Goal: Feedback & Contribution: Contribute content

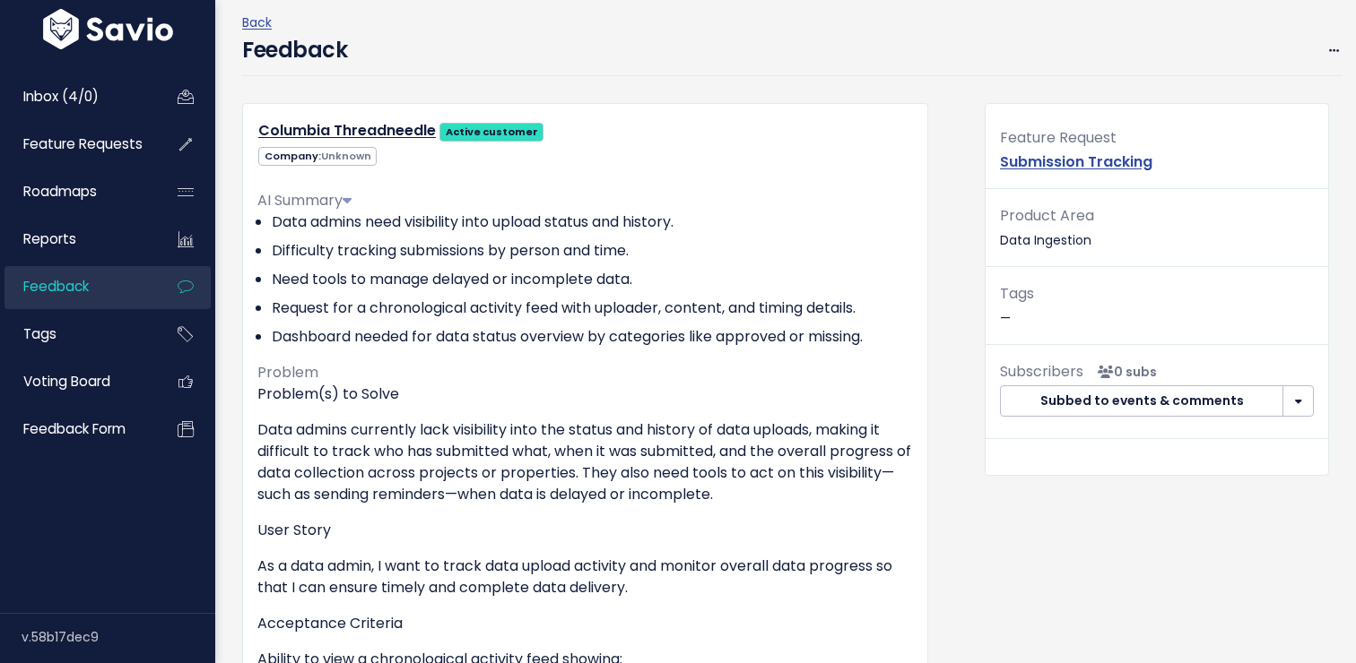
scroll to position [46, 0]
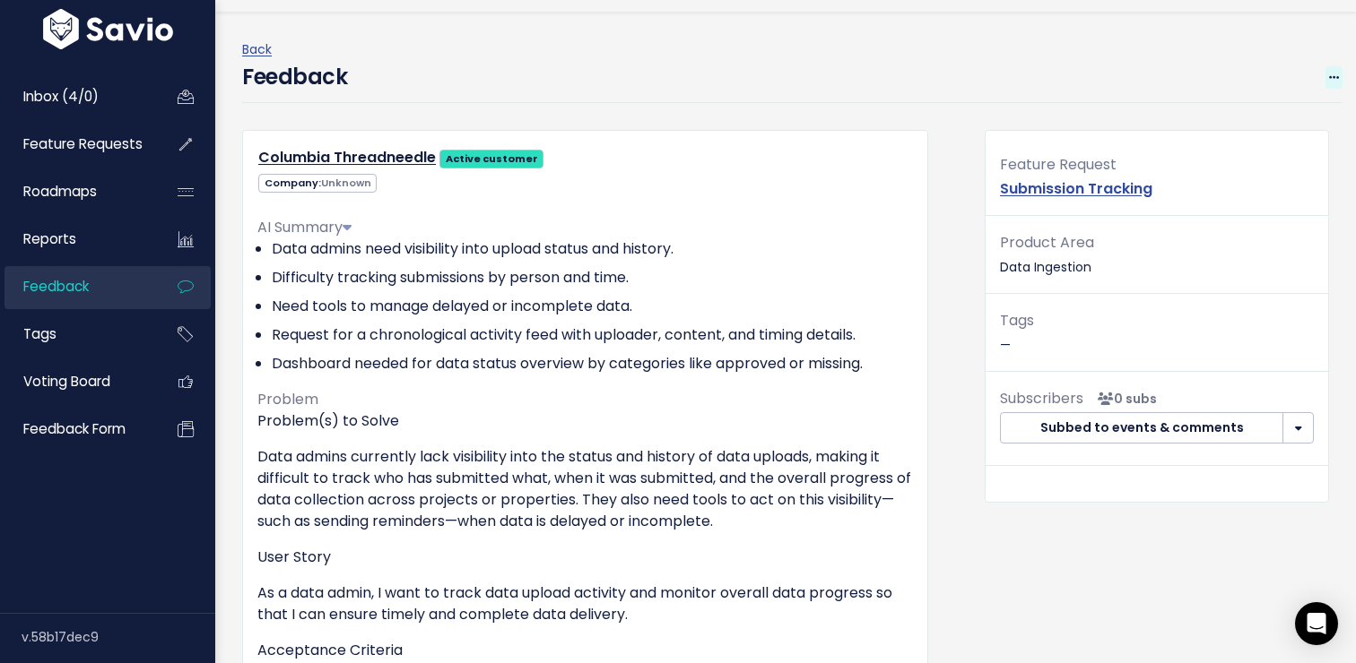
click at [1330, 81] on icon at bounding box center [1334, 79] width 10 height 12
click at [1248, 130] on link "Edit" at bounding box center [1262, 126] width 129 height 35
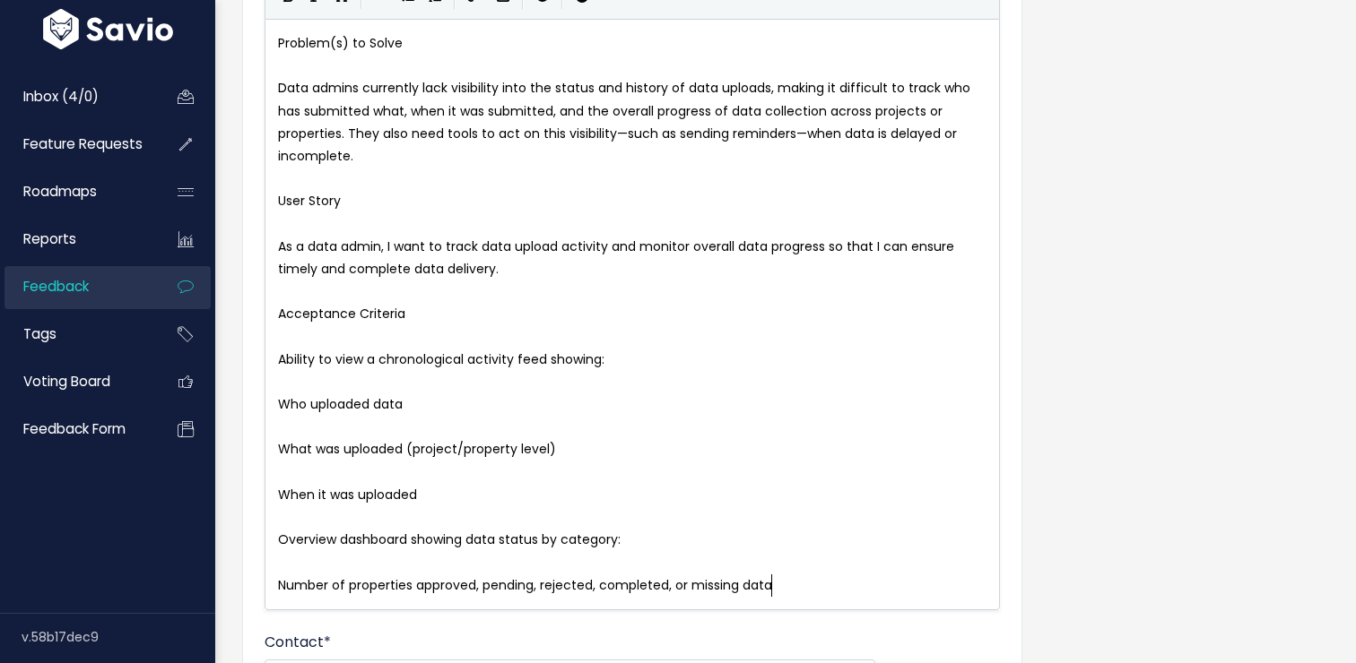
scroll to position [230, 0]
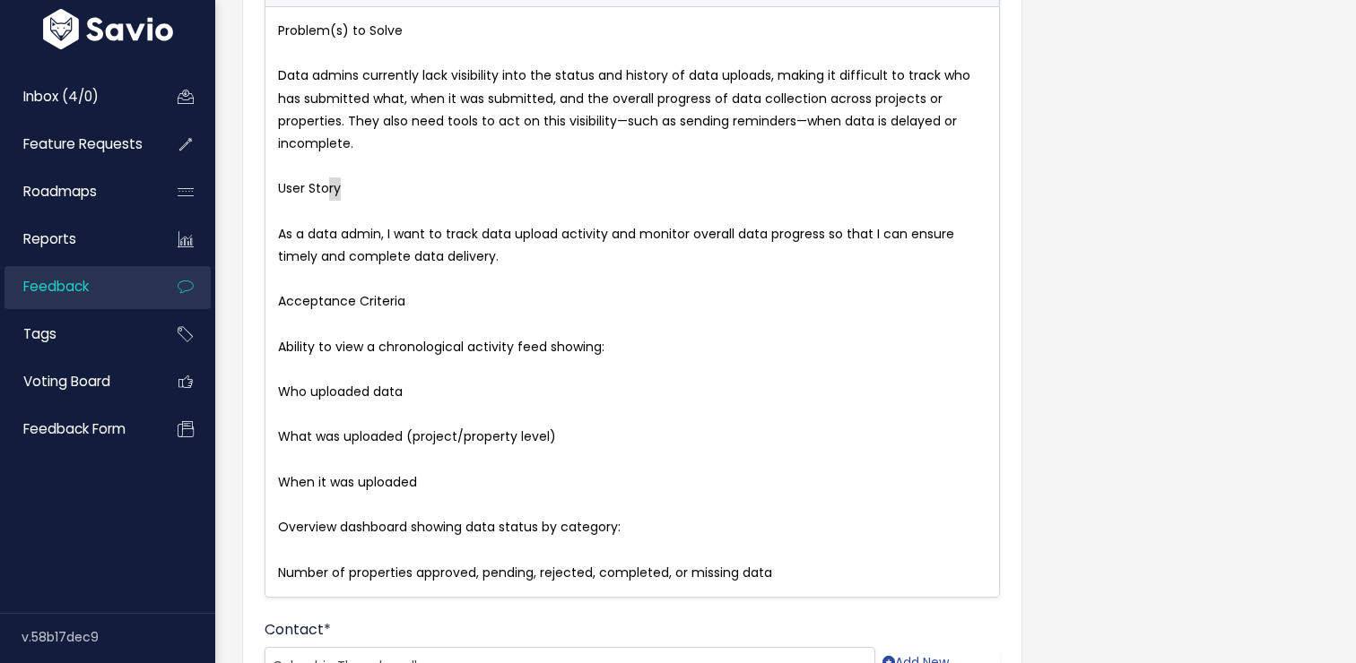
type textarea "User Story"
drag, startPoint x: 350, startPoint y: 194, endPoint x: 251, endPoint y: 195, distance: 98.6
type textarea "Acceptance Criteria"
drag, startPoint x: 414, startPoint y: 304, endPoint x: 273, endPoint y: 297, distance: 140.9
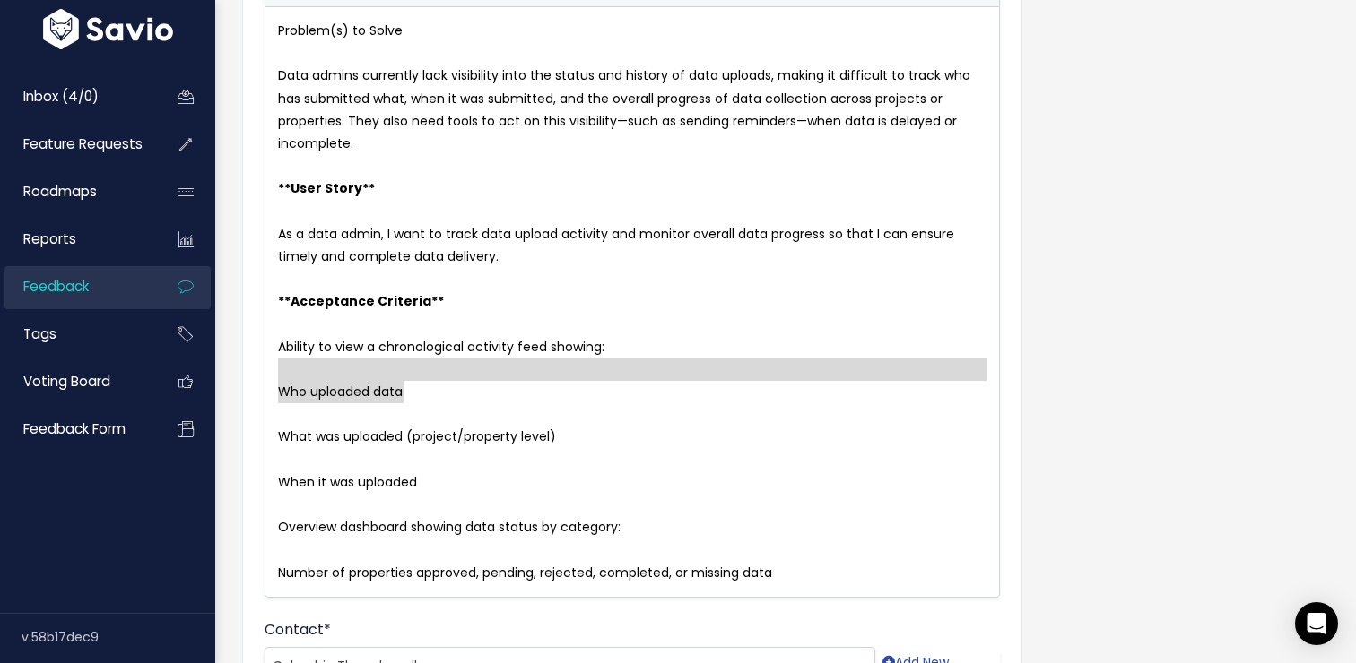
type textarea "Who uploaded data"
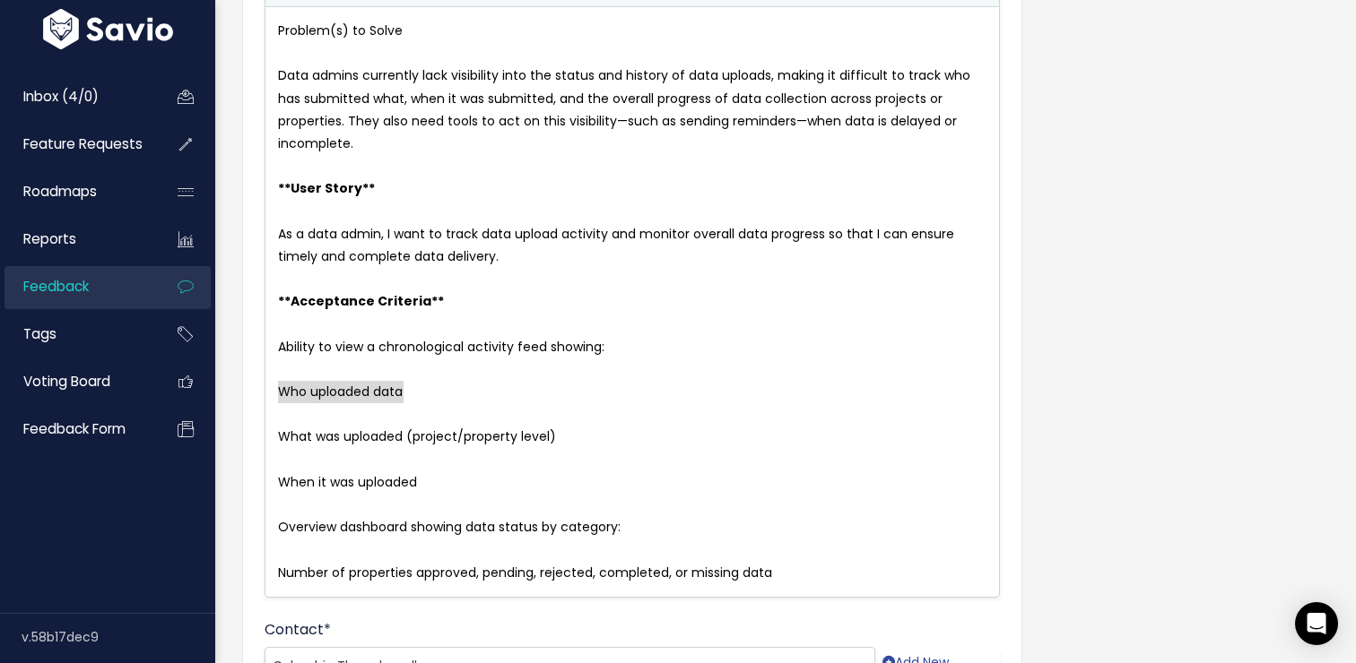
drag, startPoint x: 437, startPoint y: 388, endPoint x: 256, endPoint y: 384, distance: 181.2
click at [274, 342] on pre "Ability to view a chronological activity feed showing:" at bounding box center [631, 347] width 715 height 22
type textarea "*"
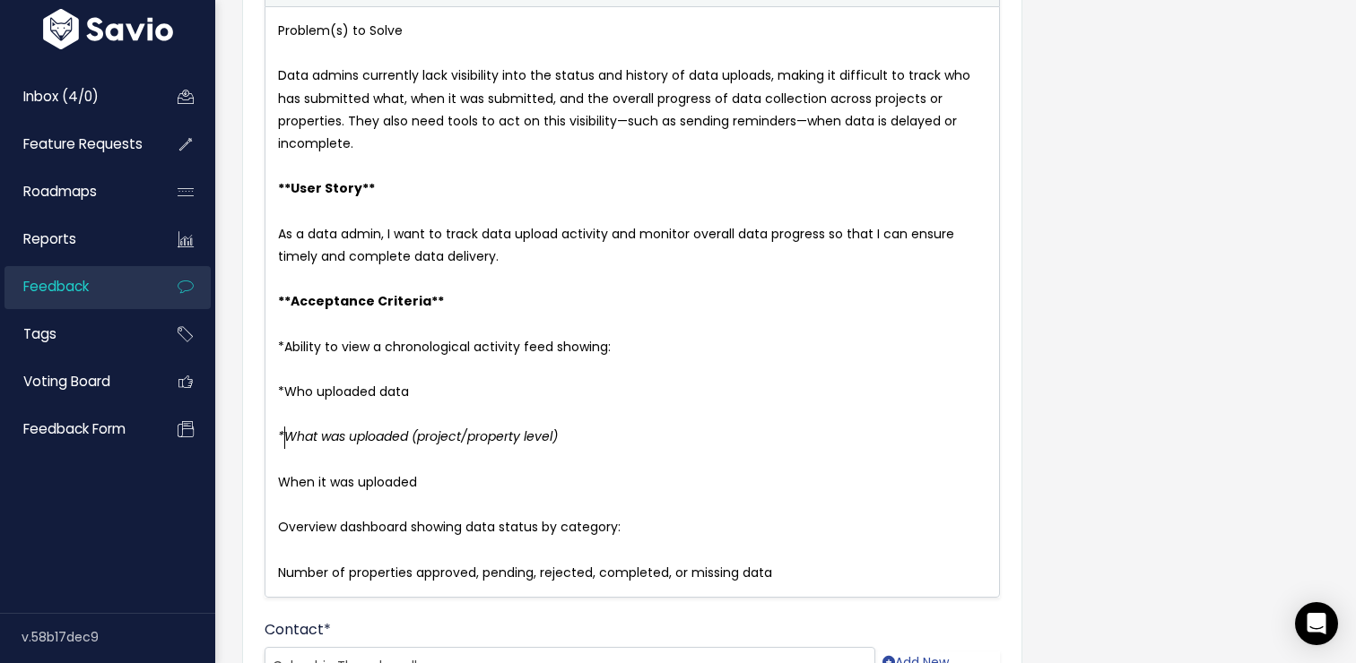
type textarea "*"
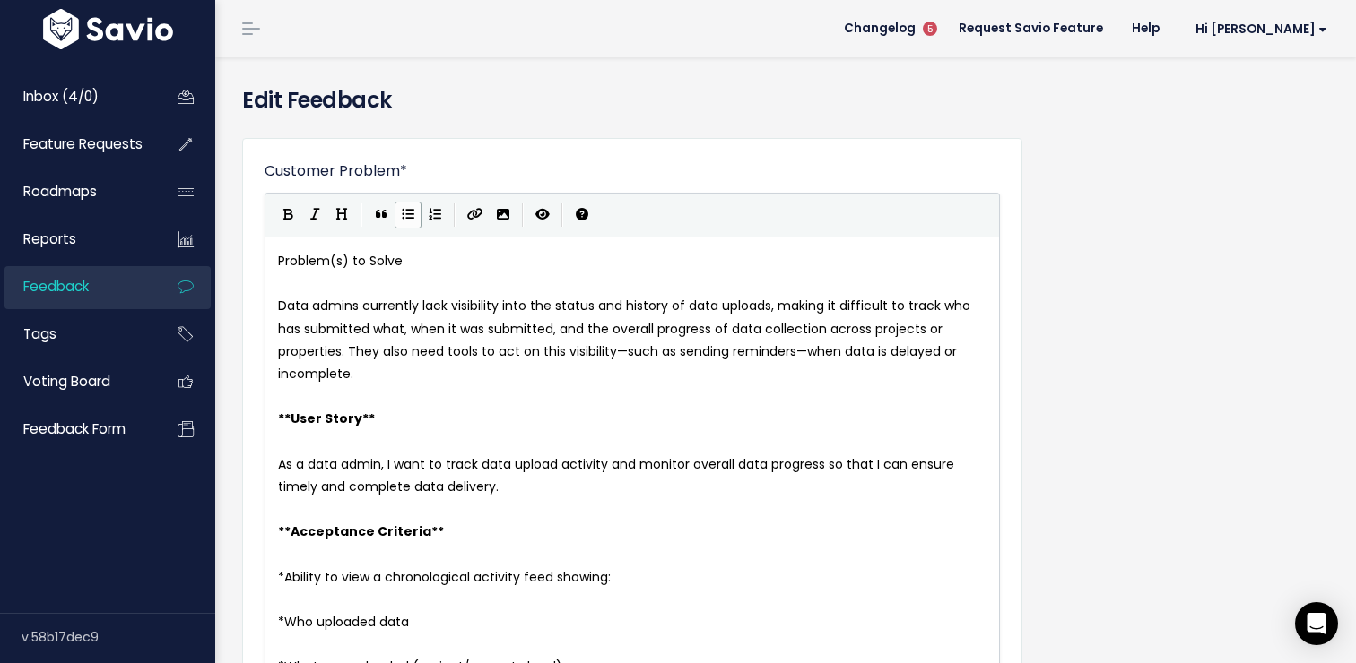
scroll to position [30, 0]
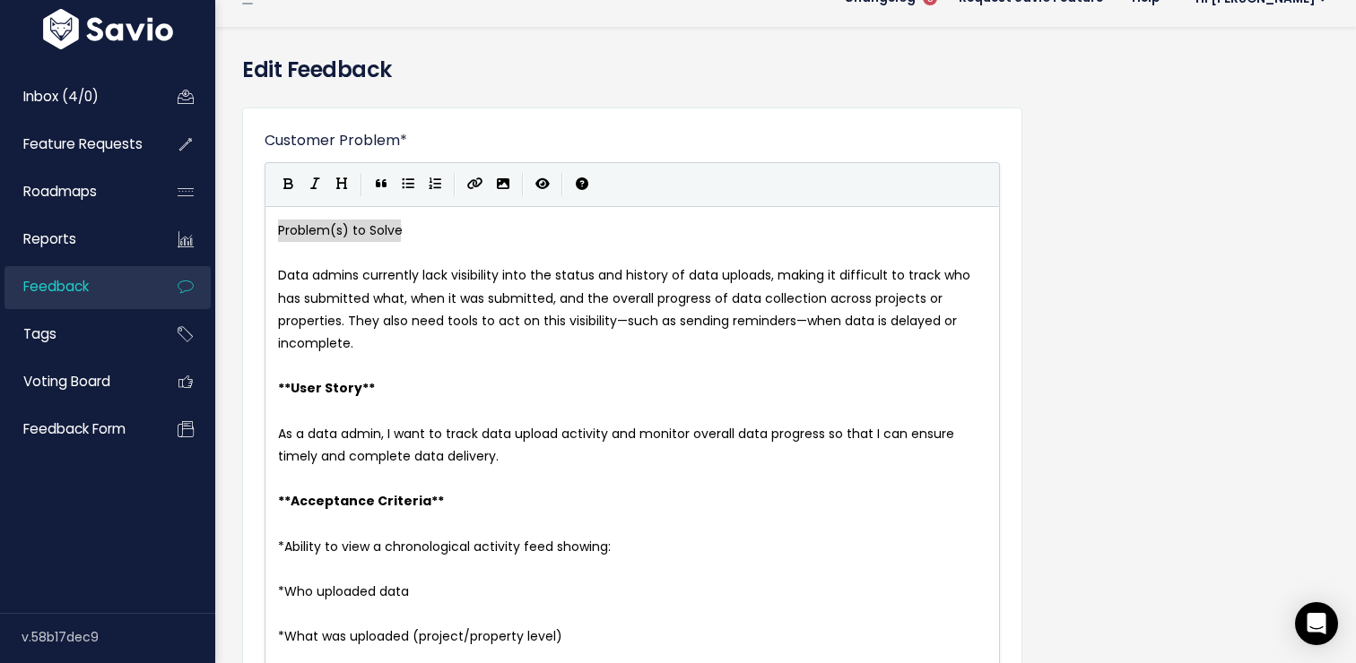
drag, startPoint x: 413, startPoint y: 222, endPoint x: 249, endPoint y: 228, distance: 164.2
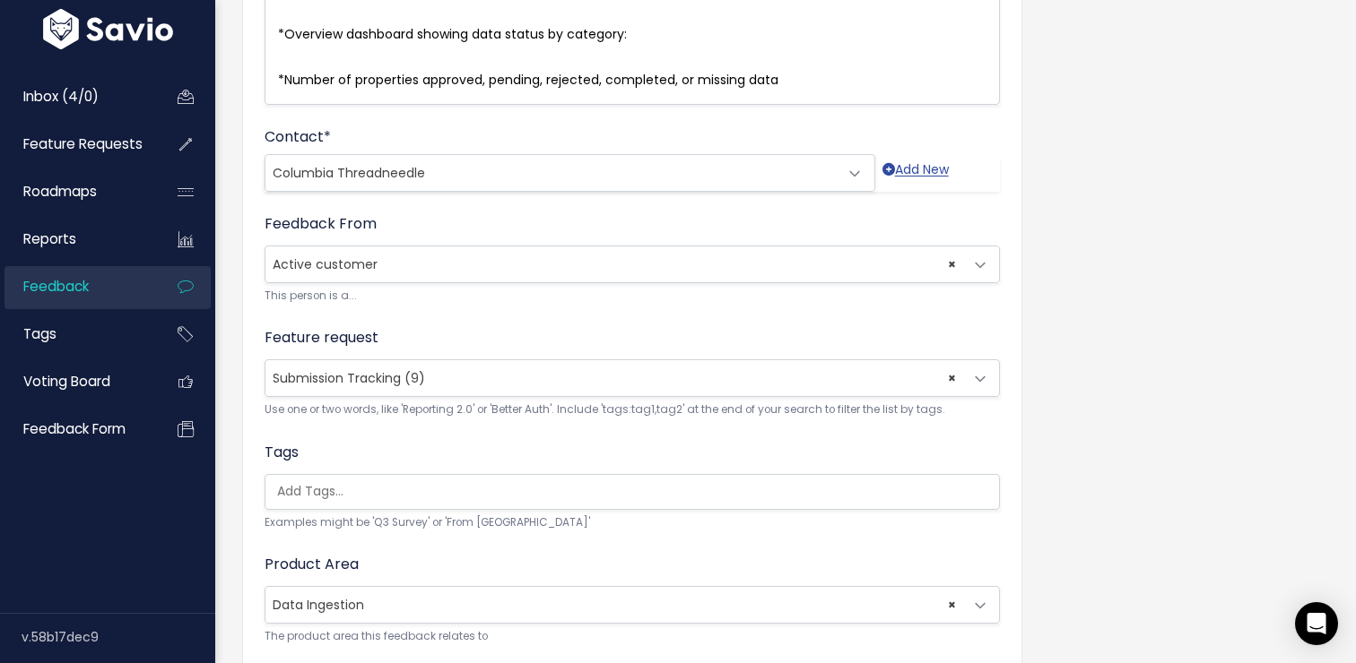
scroll to position [853, 0]
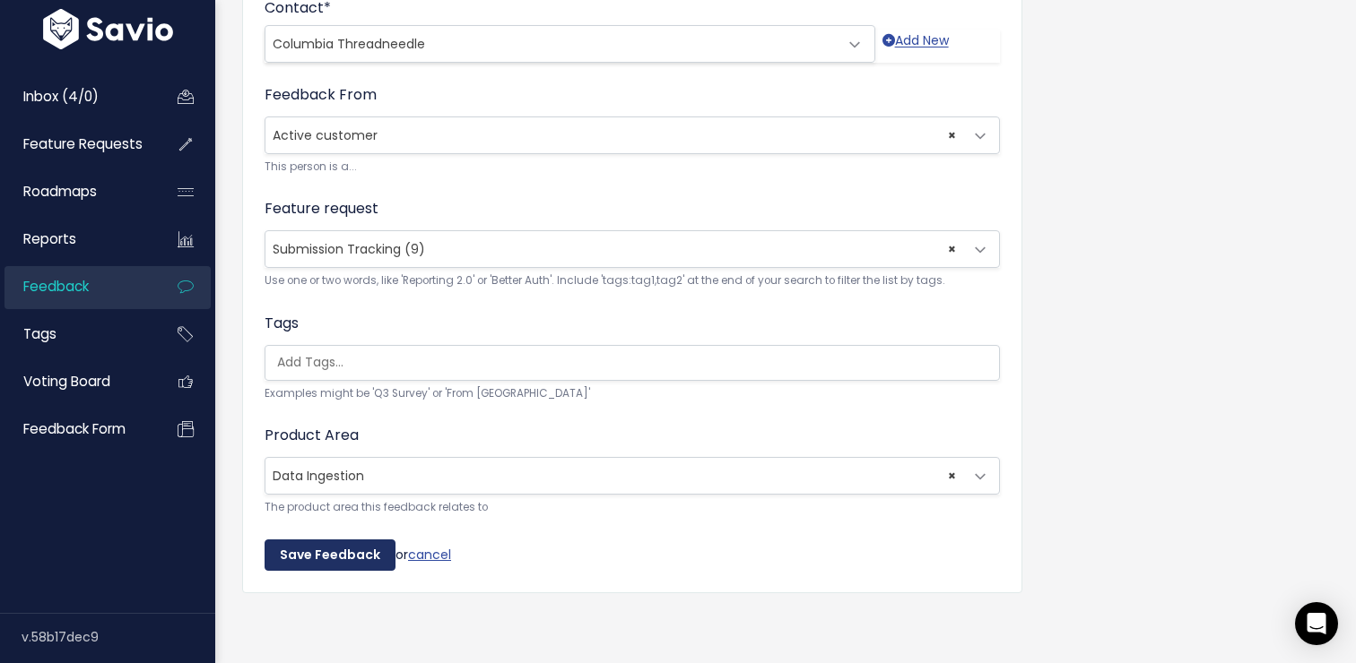
type textarea "Problem(s) to Solve"
click at [344, 551] on input "Save Feedback" at bounding box center [329, 556] width 131 height 32
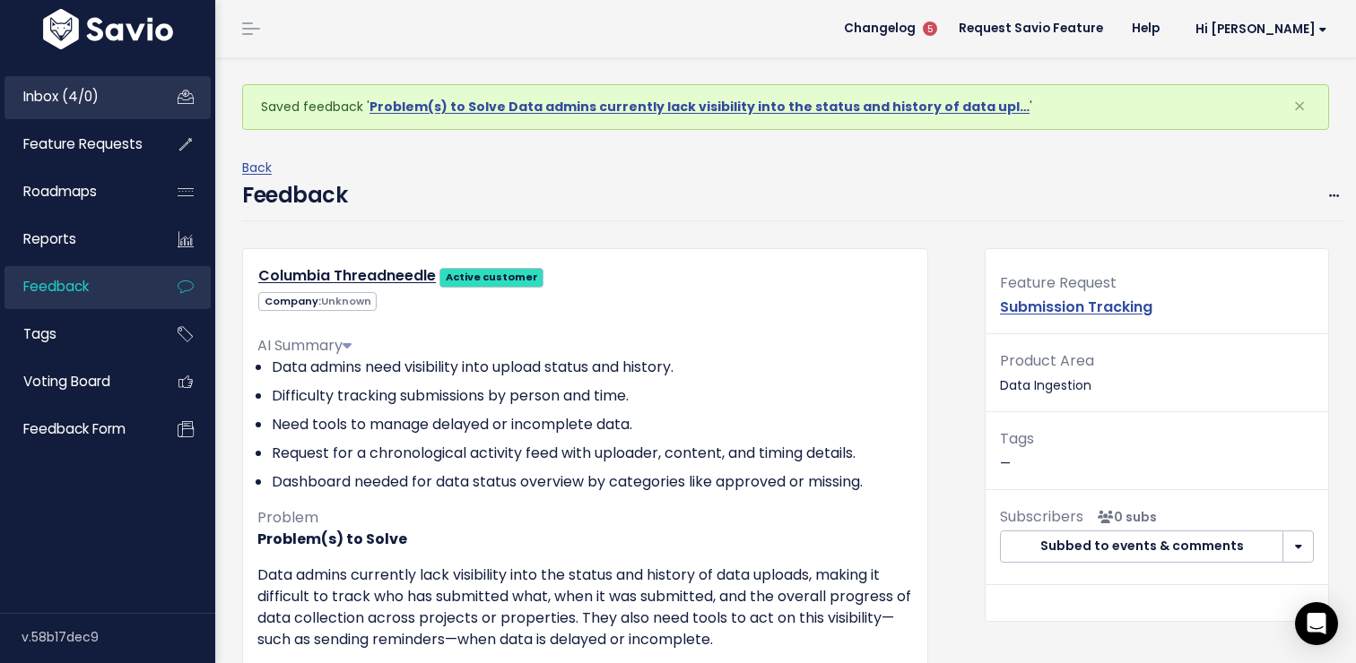
click at [134, 91] on link "Inbox (4/0)" at bounding box center [76, 96] width 144 height 41
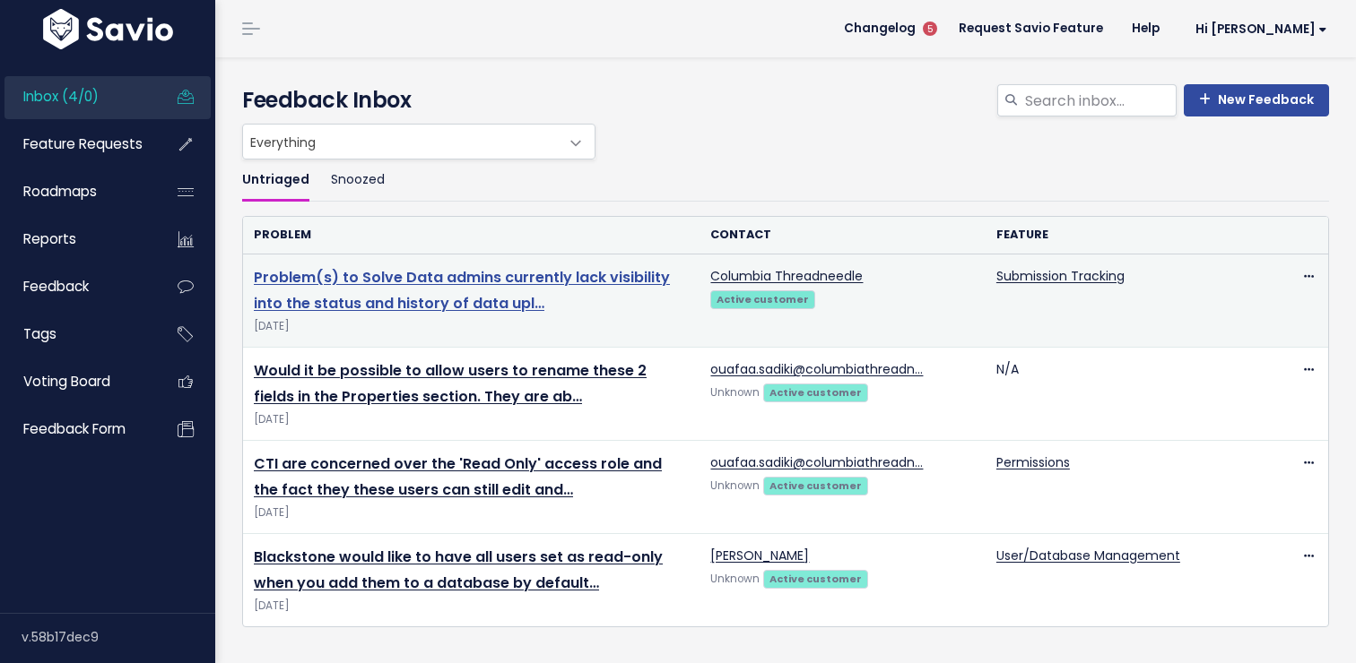
click at [486, 282] on link "Problem(s) to Solve Data admins currently lack visibility into the status and h…" at bounding box center [462, 290] width 416 height 47
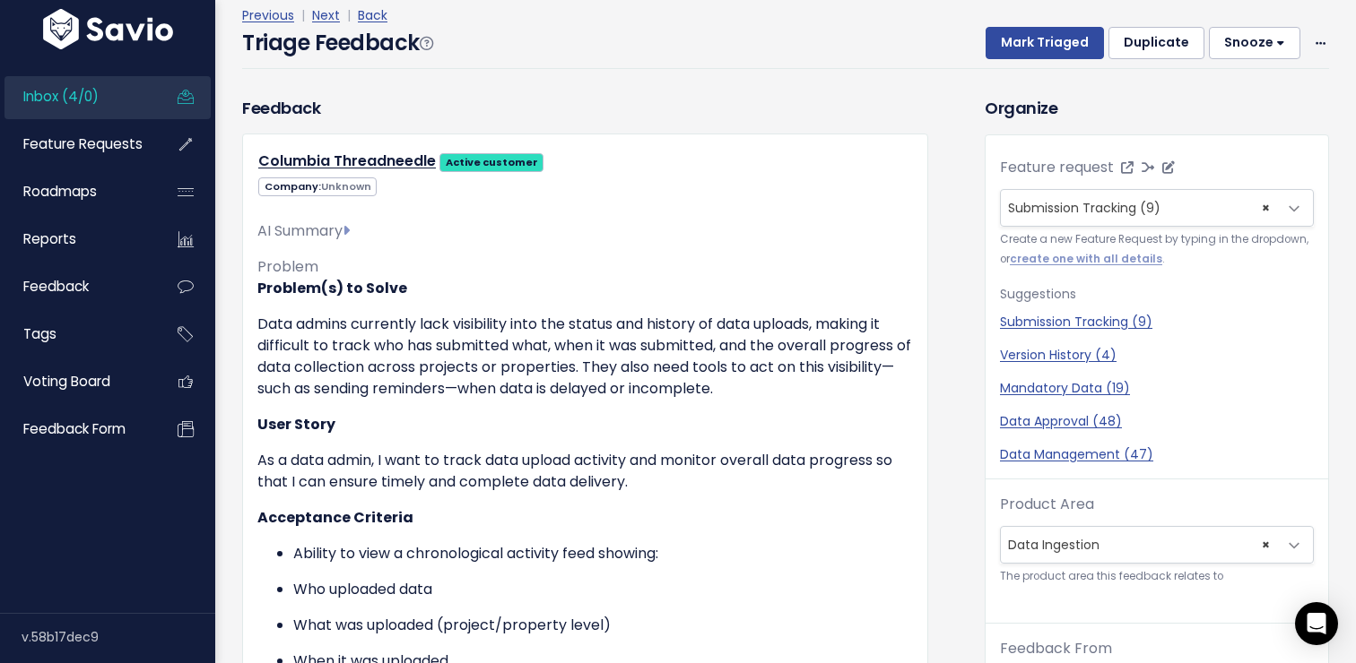
scroll to position [71, 0]
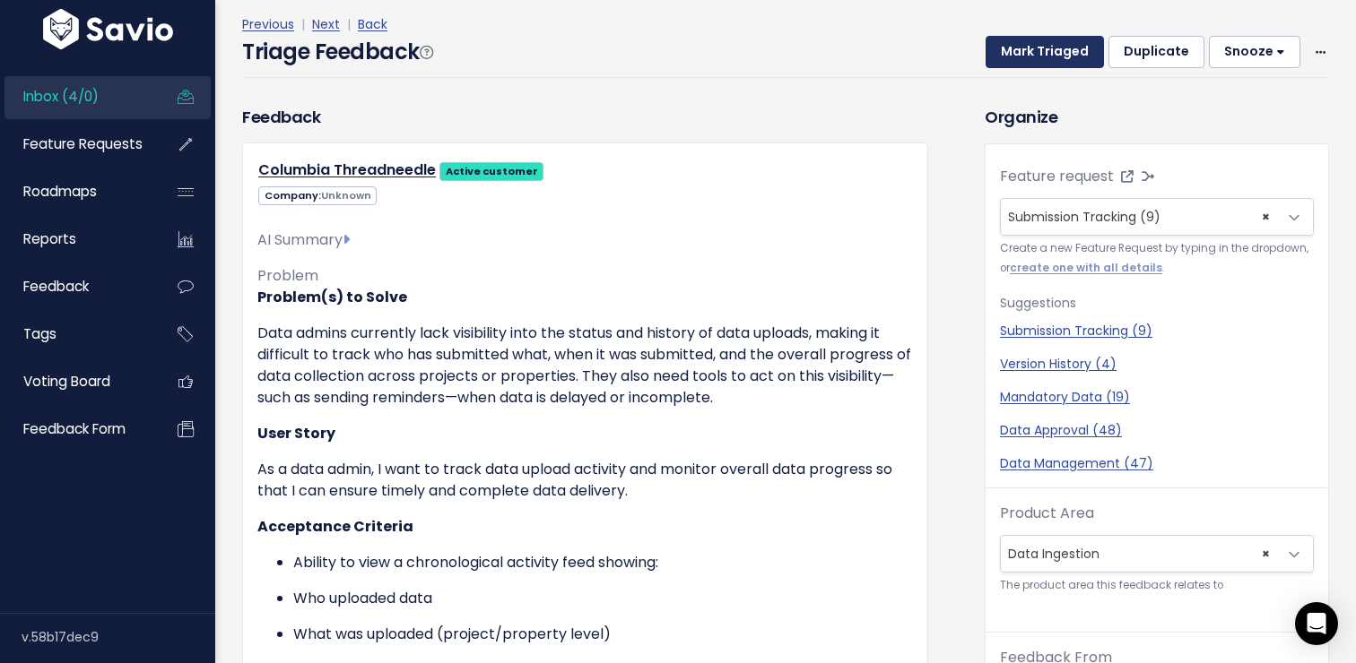
click at [1050, 66] on button "Mark Triaged" at bounding box center [1044, 52] width 118 height 32
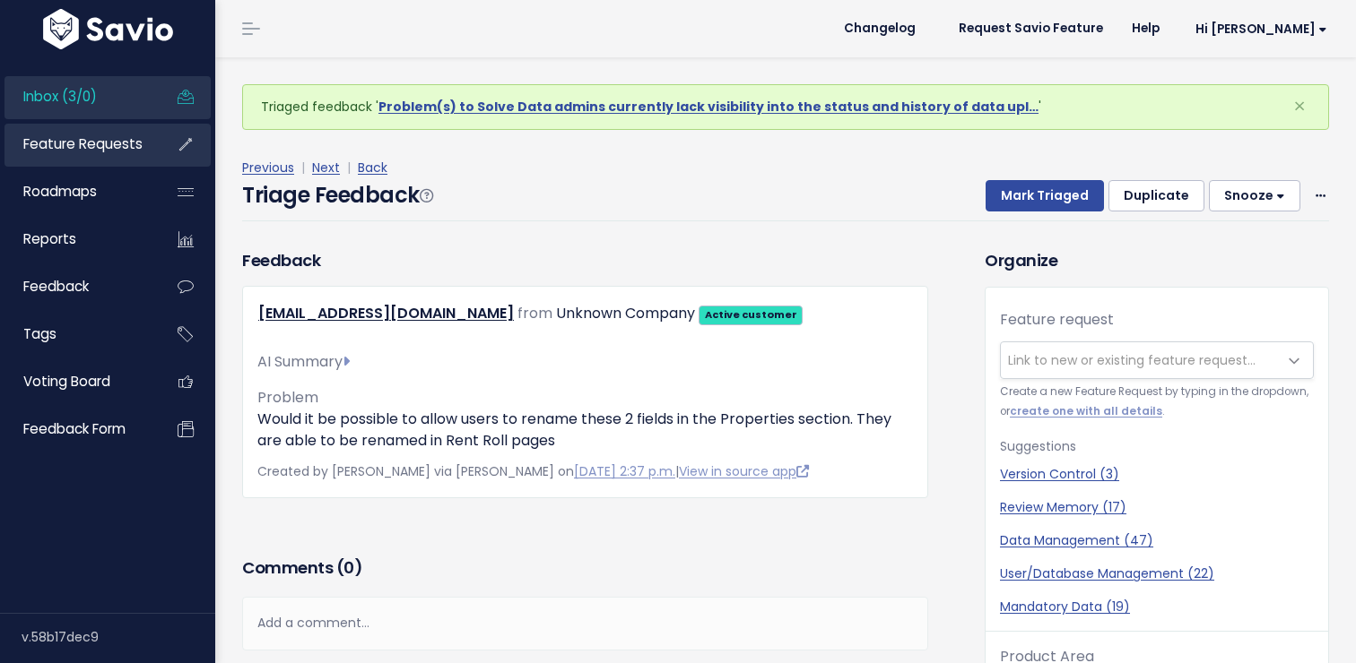
click at [98, 152] on span "Feature Requests" at bounding box center [82, 143] width 119 height 19
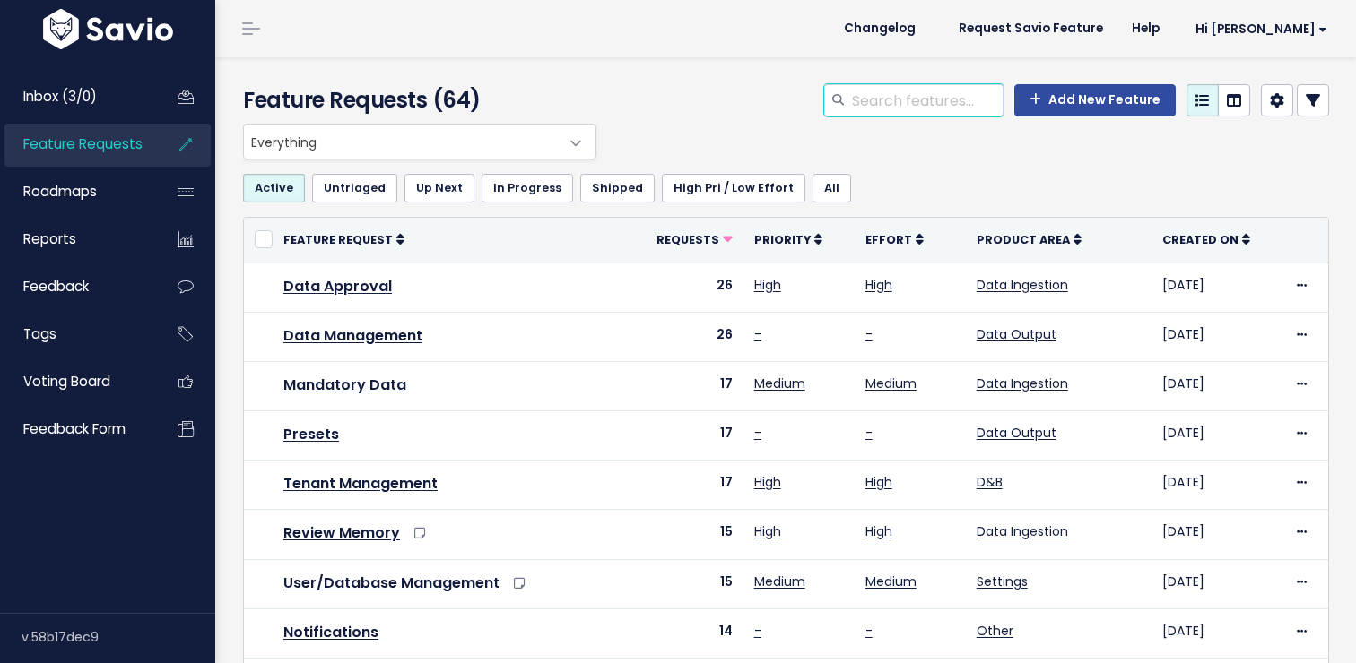
click at [871, 105] on input "search" at bounding box center [926, 100] width 153 height 32
type input "approval"
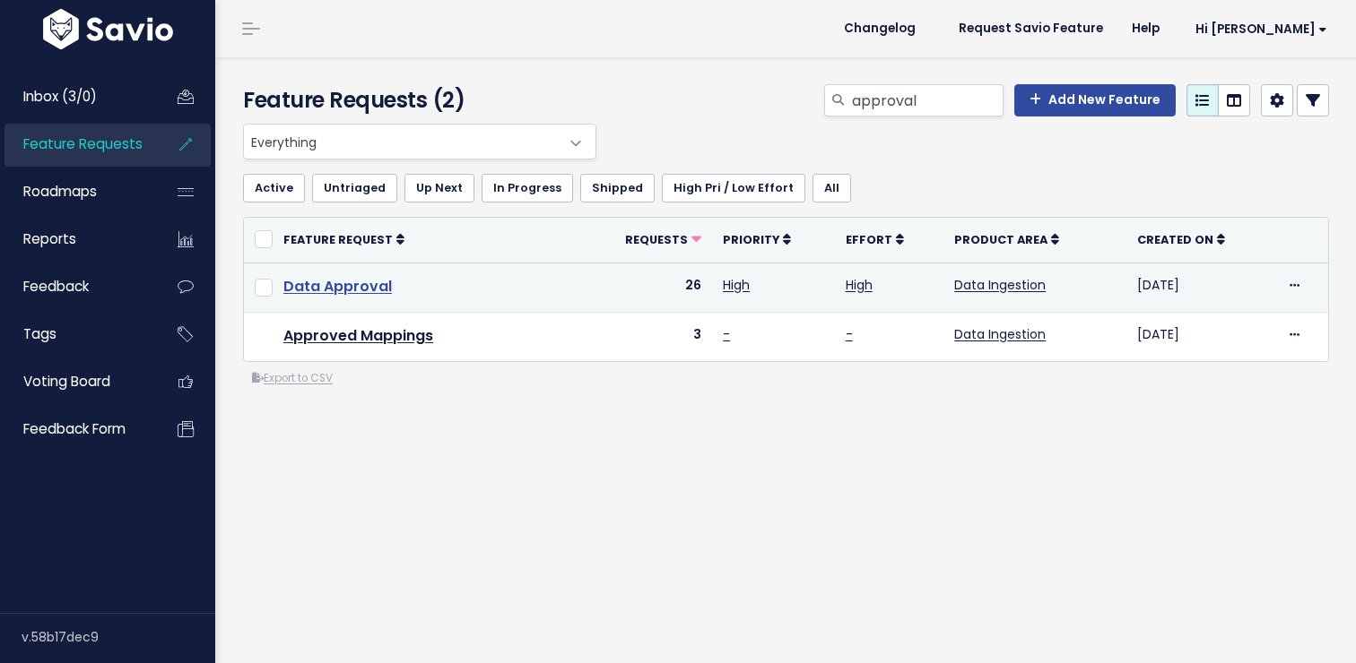
click at [348, 288] on link "Data Approval" at bounding box center [337, 286] width 108 height 21
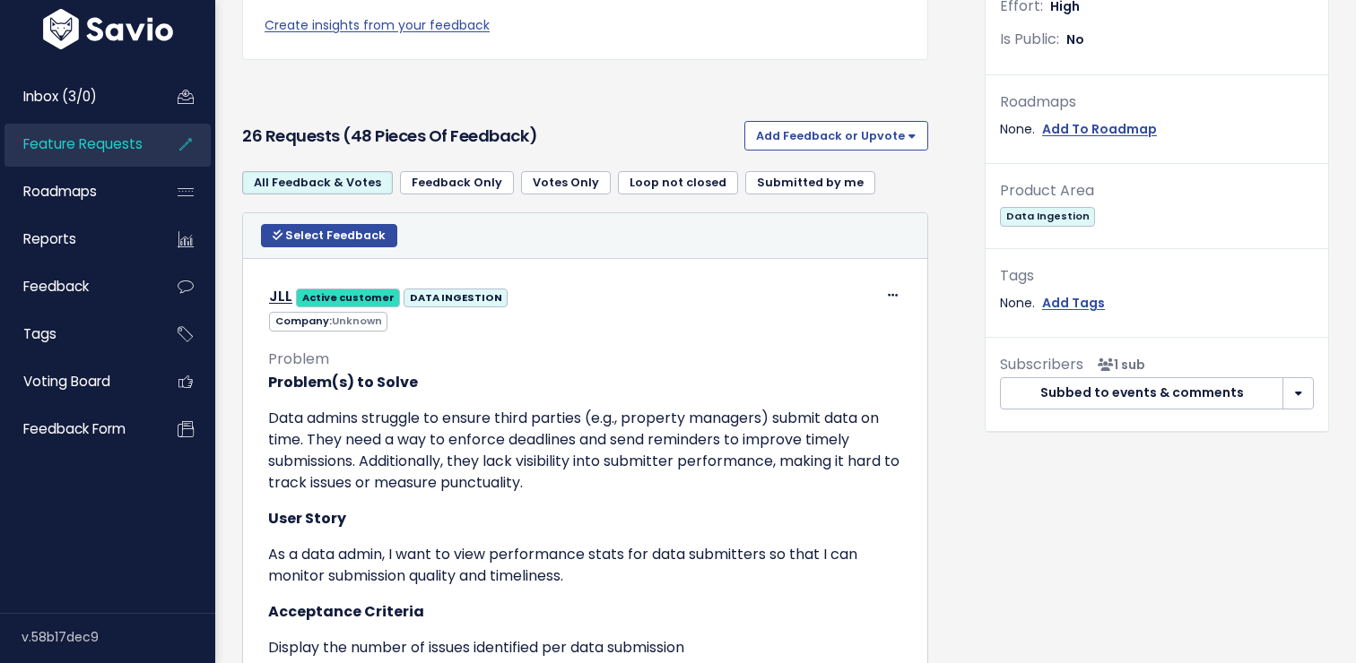
scroll to position [512, 0]
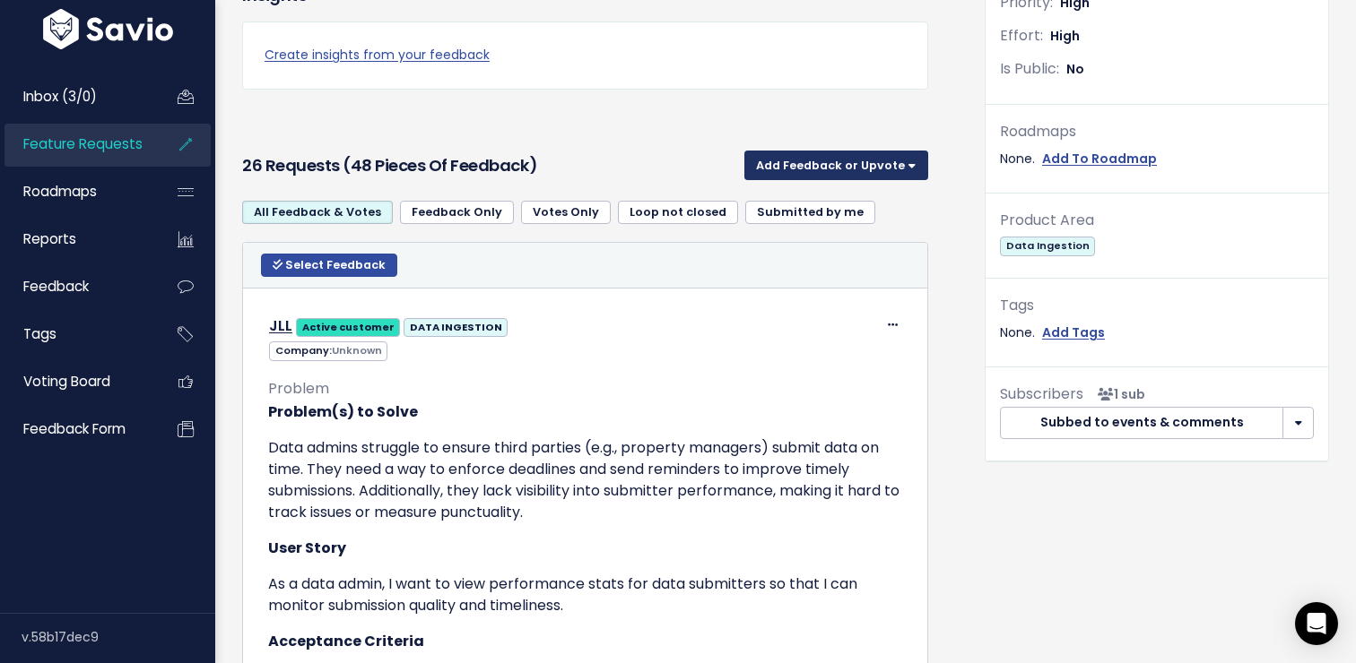
click at [856, 167] on button "Add Feedback or Upvote" at bounding box center [836, 165] width 184 height 29
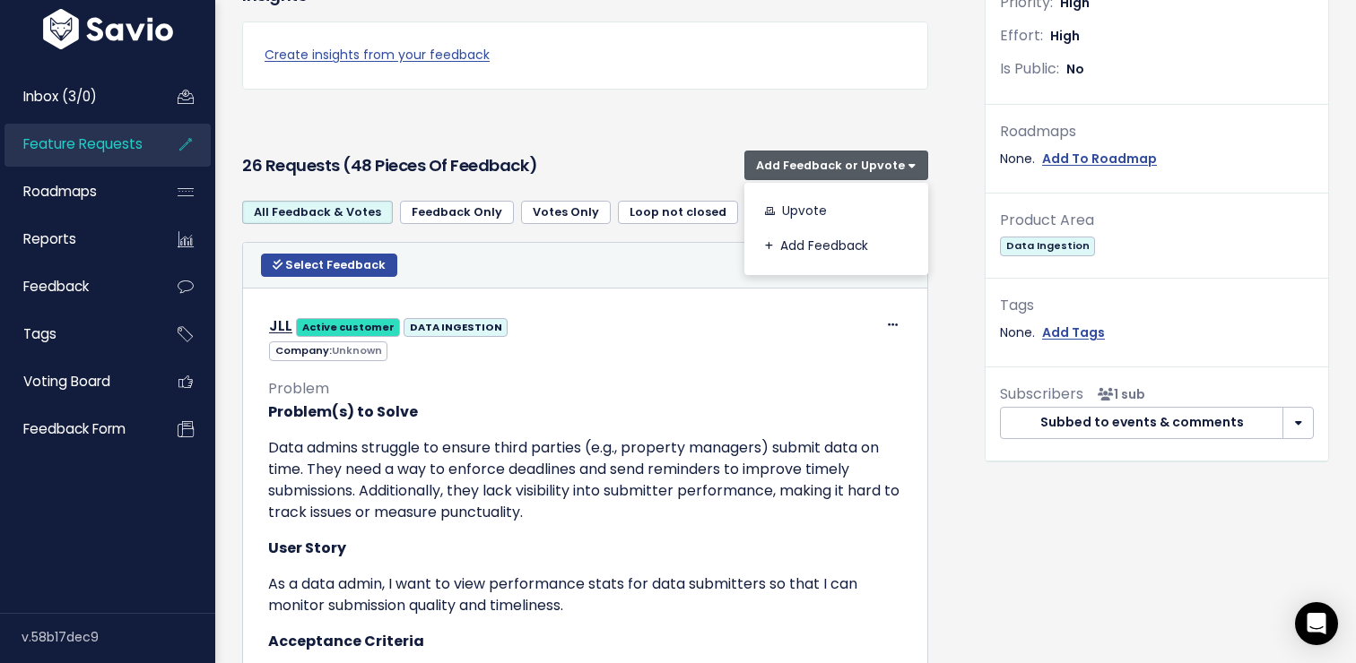
click at [831, 120] on div "Insights Create insights from your feedback" at bounding box center [585, 56] width 713 height 175
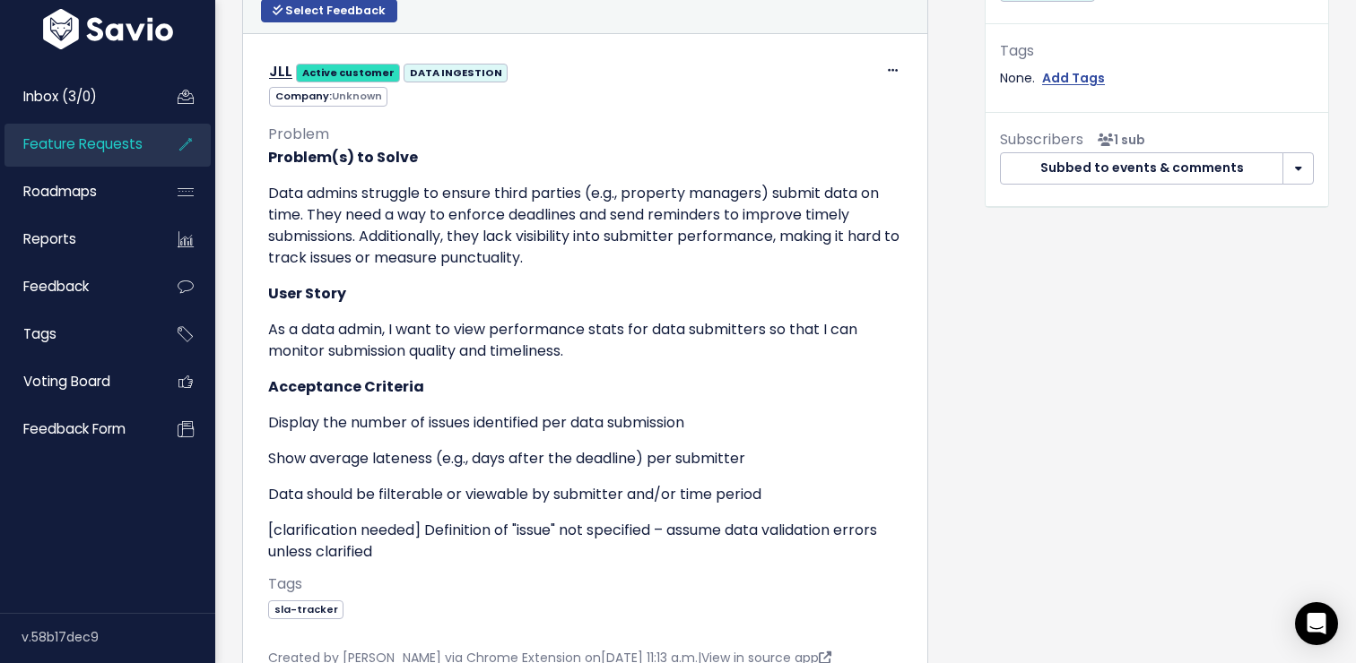
scroll to position [737, 0]
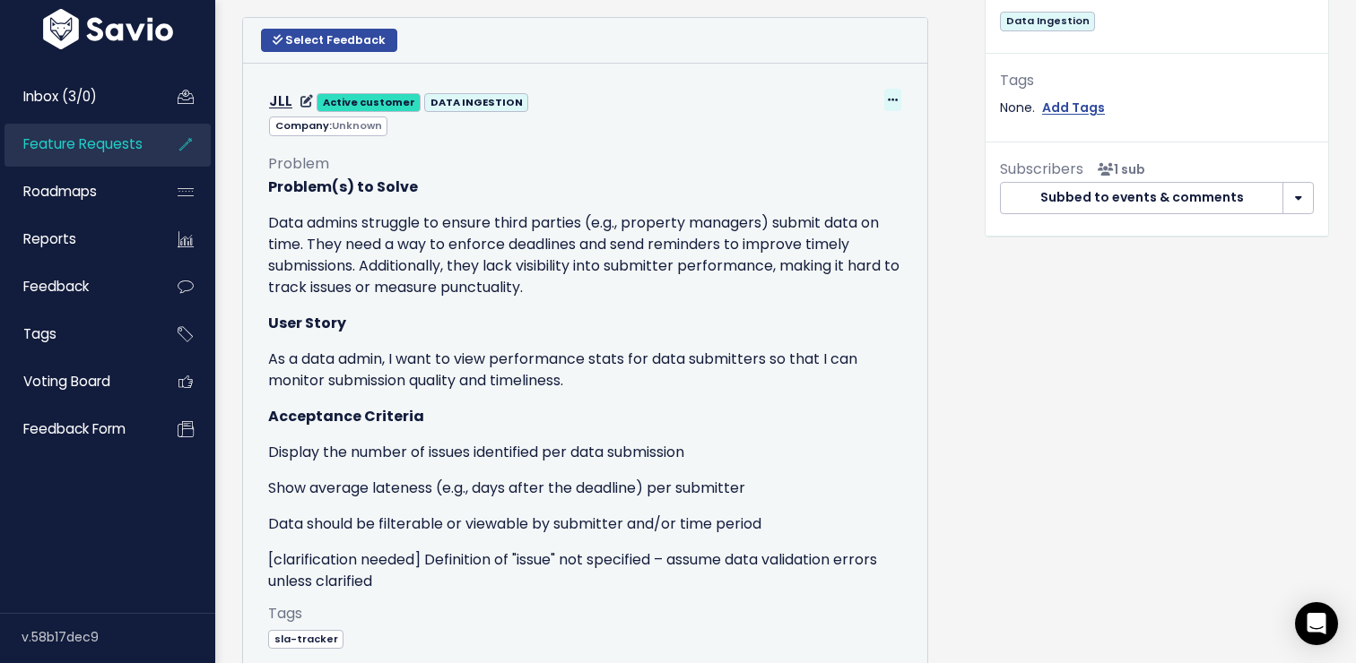
click at [895, 102] on icon at bounding box center [893, 101] width 10 height 12
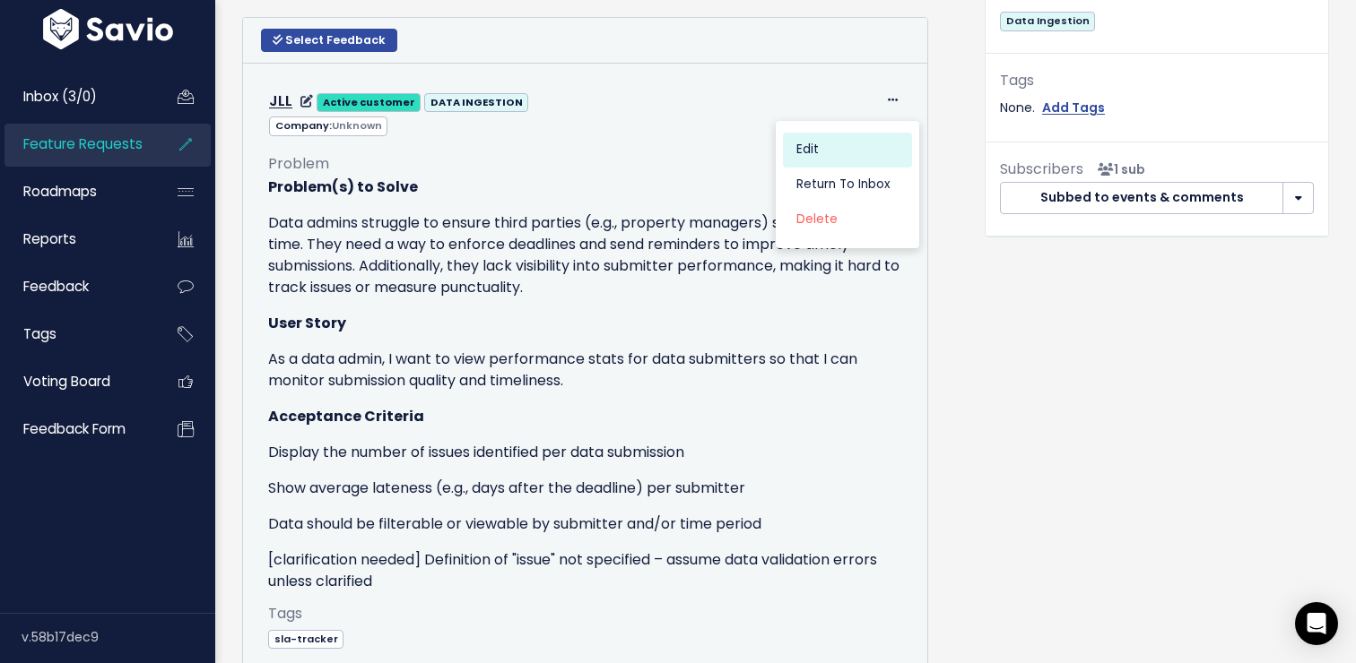
click at [870, 144] on link "Edit" at bounding box center [847, 149] width 129 height 35
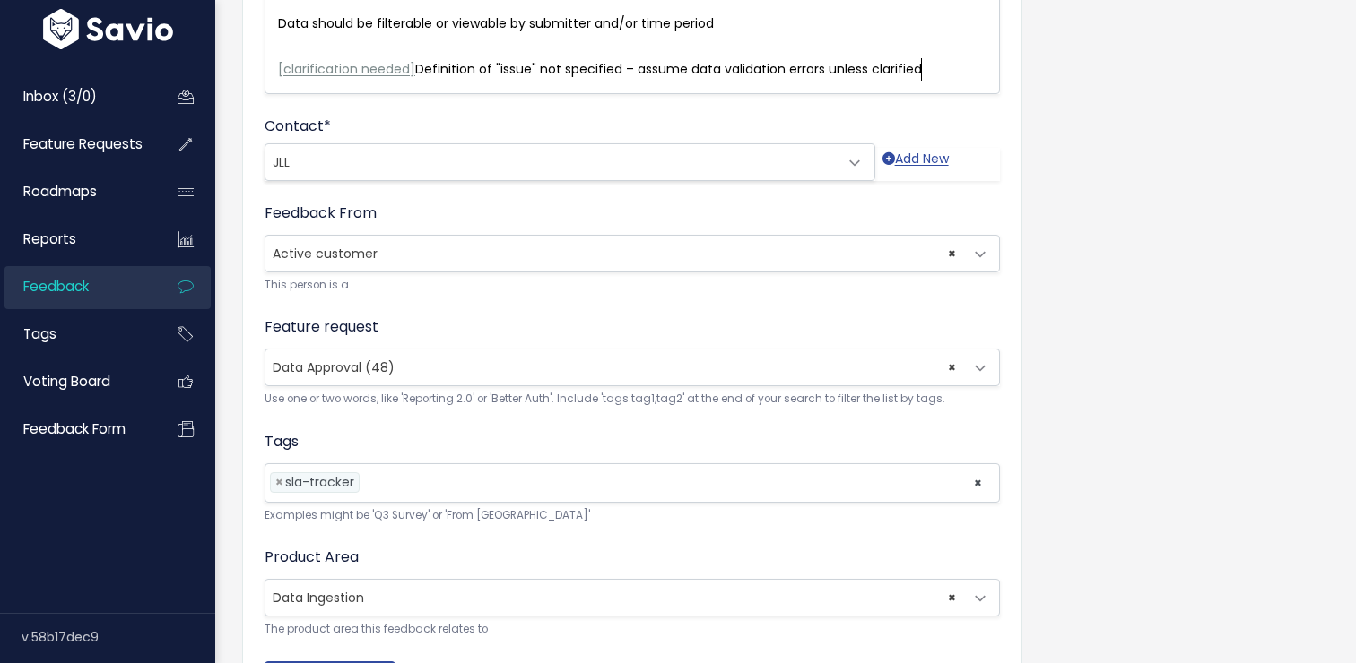
scroll to position [743, 0]
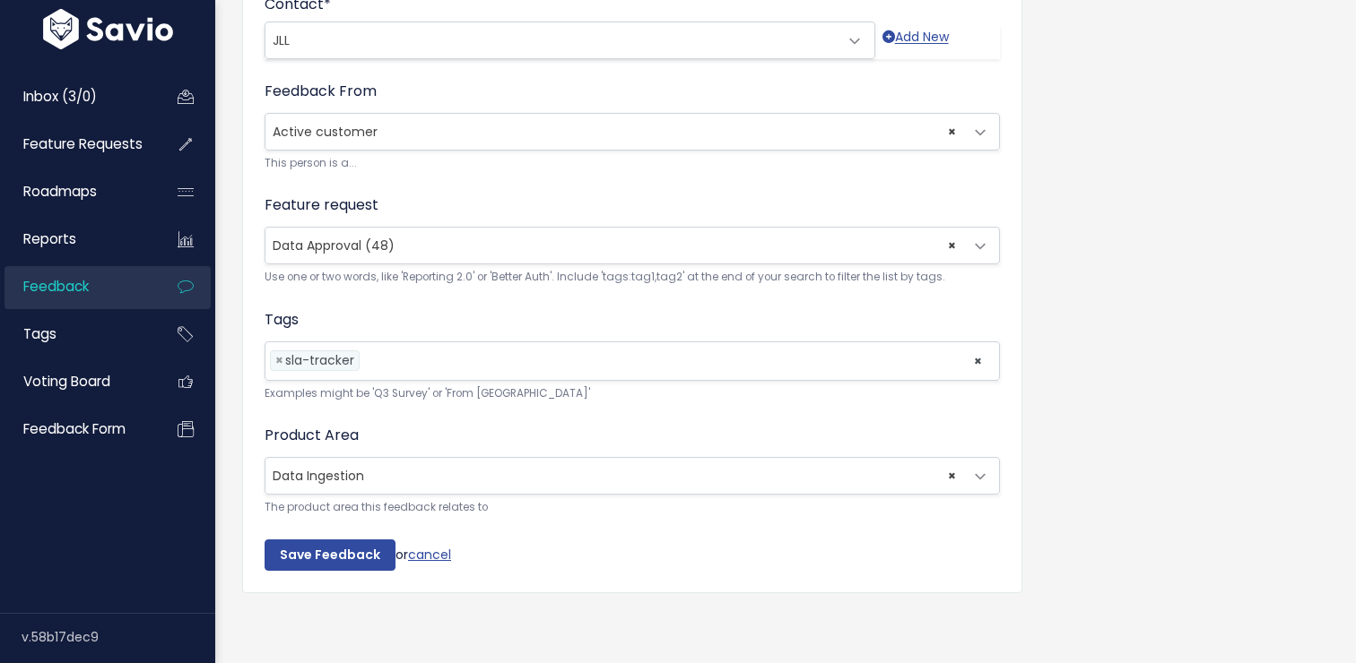
click at [453, 236] on span "× Data Approval (48)" at bounding box center [613, 246] width 697 height 36
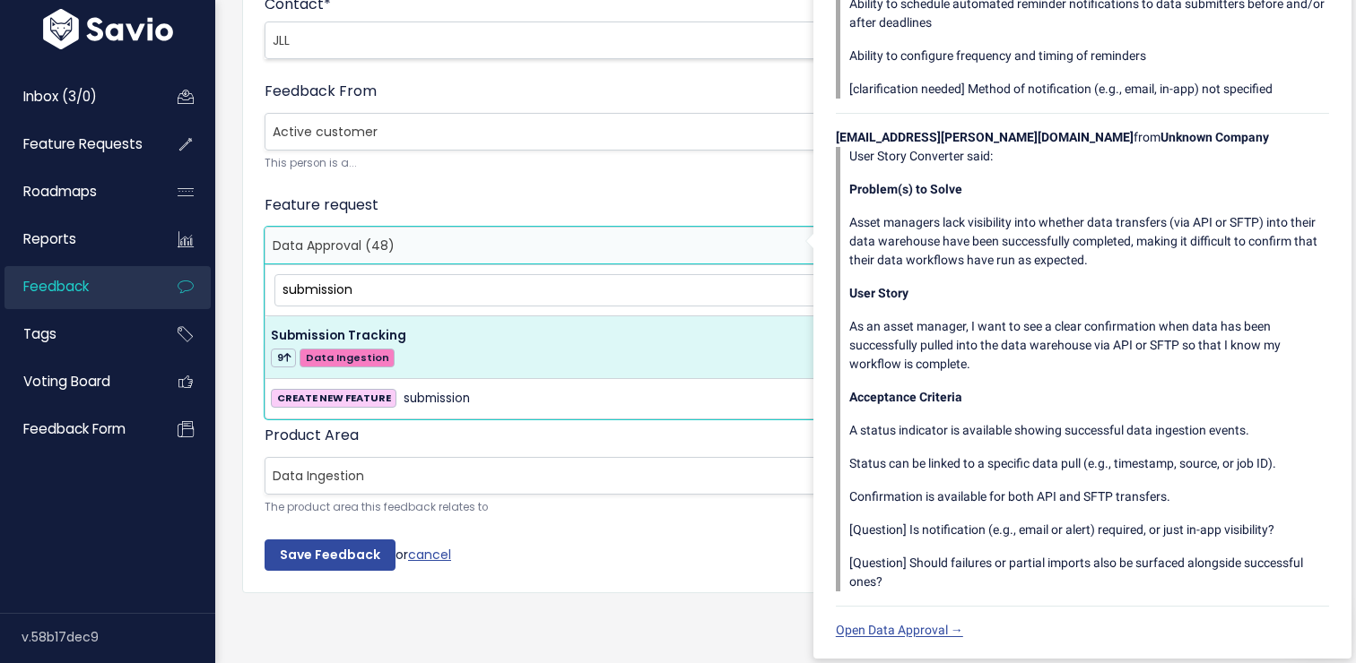
scroll to position [0, 0]
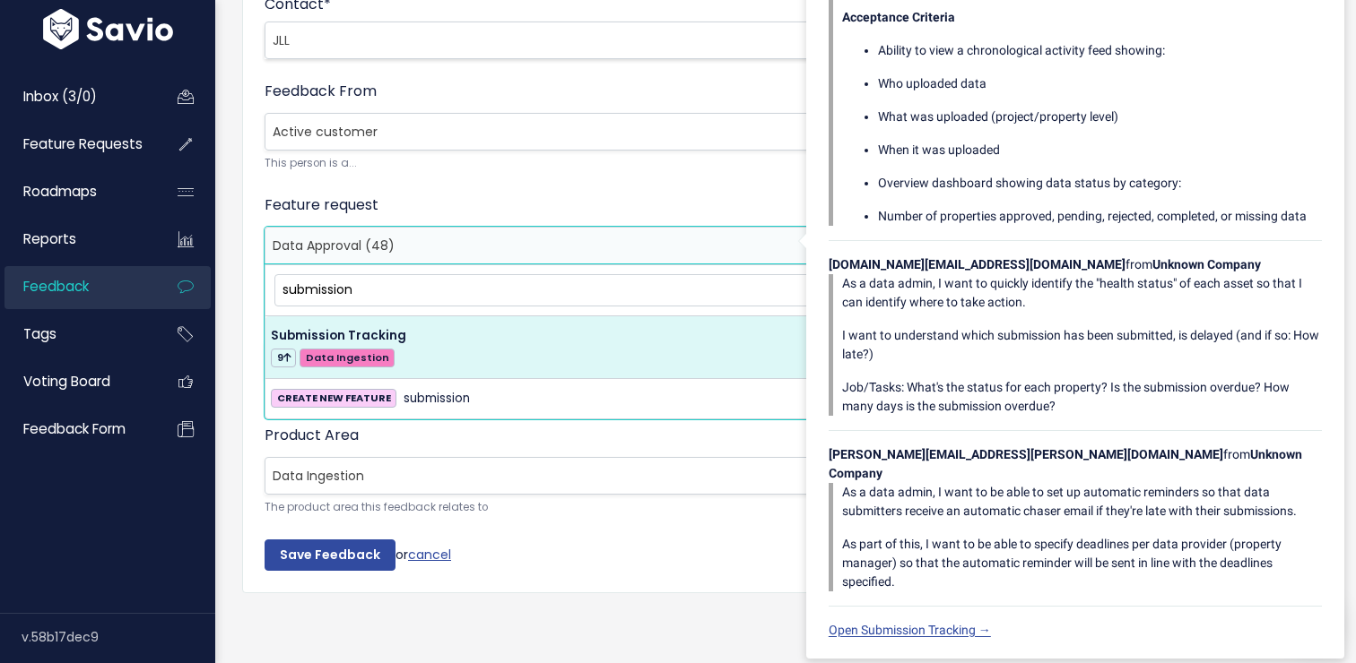
type input "submission"
select select "56116"
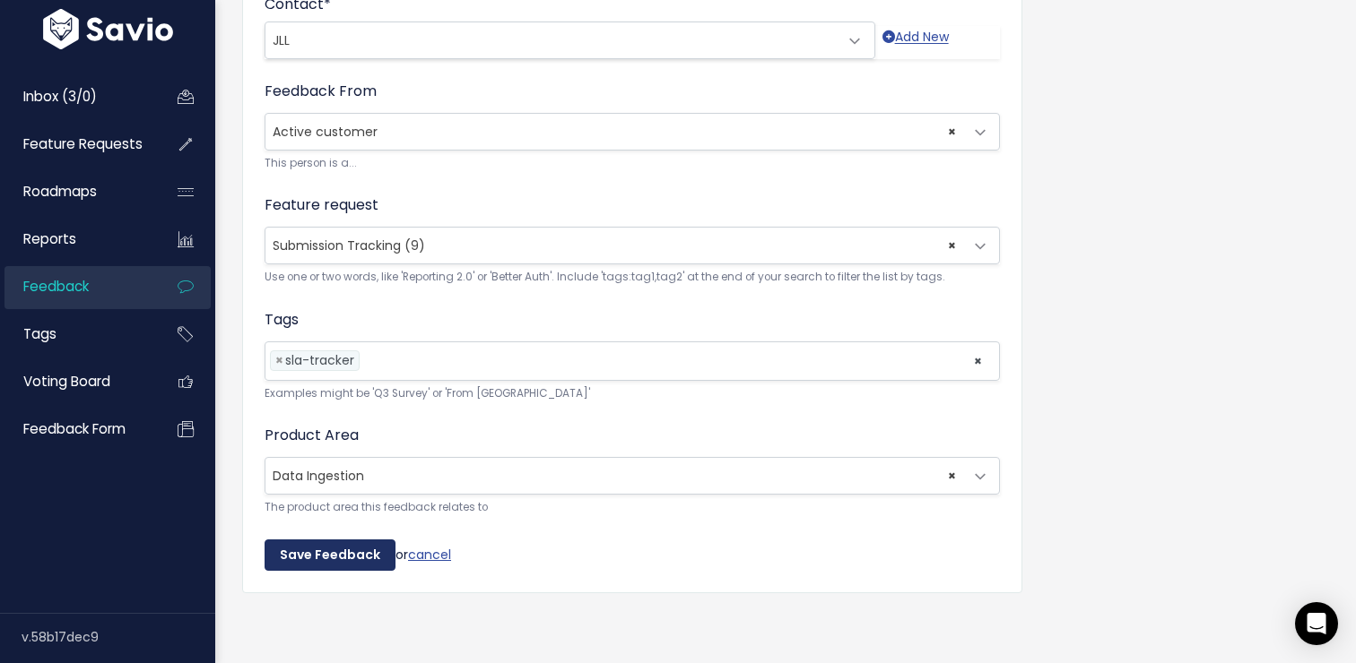
click at [318, 561] on input "Save Feedback" at bounding box center [329, 556] width 131 height 32
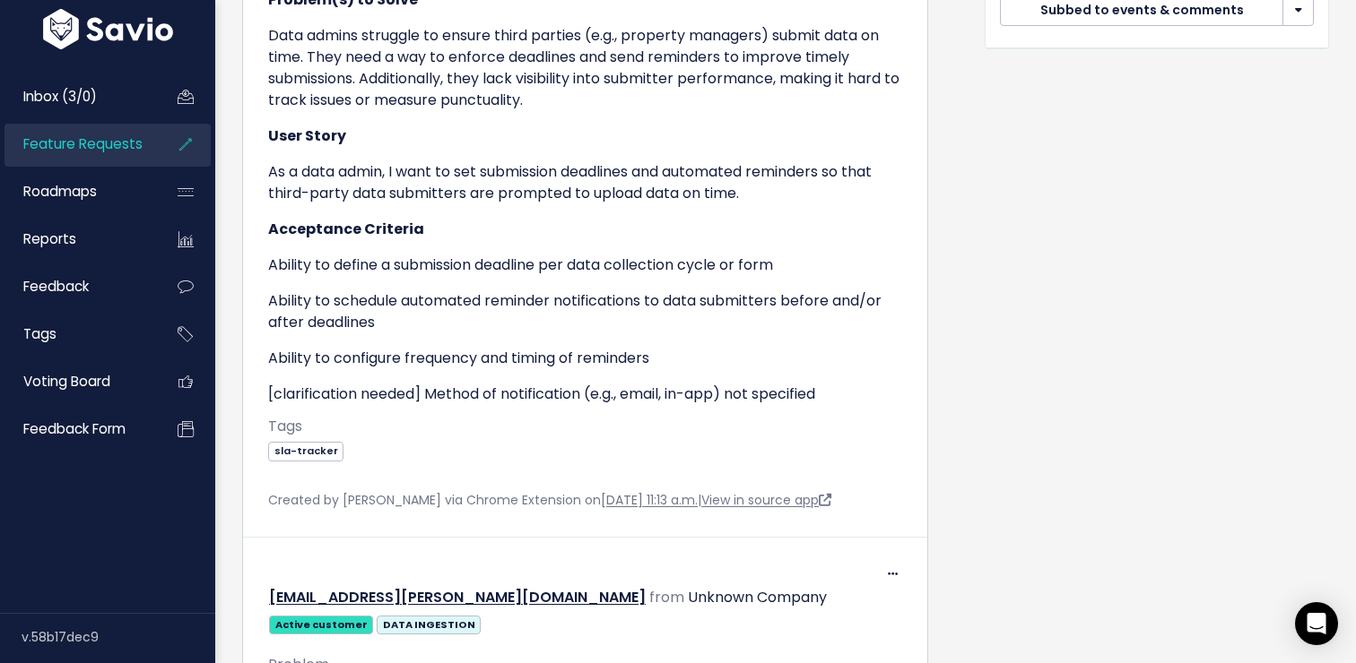
scroll to position [1015, 0]
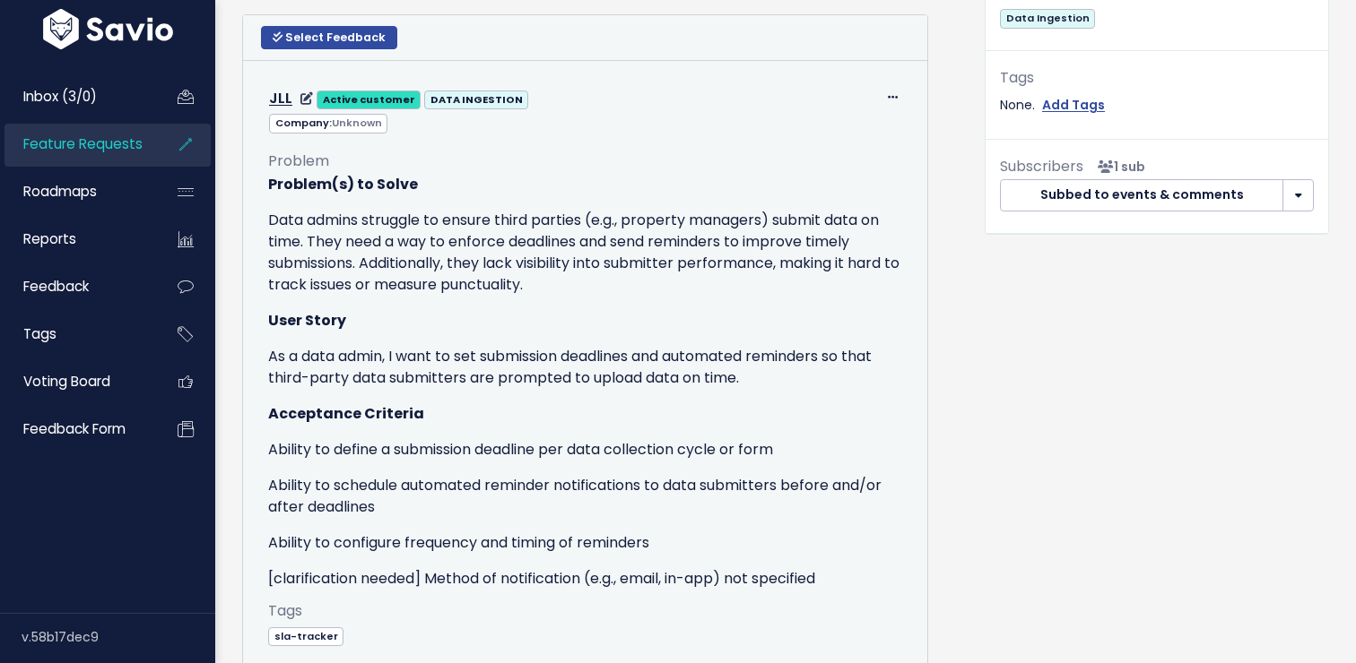
scroll to position [757, 0]
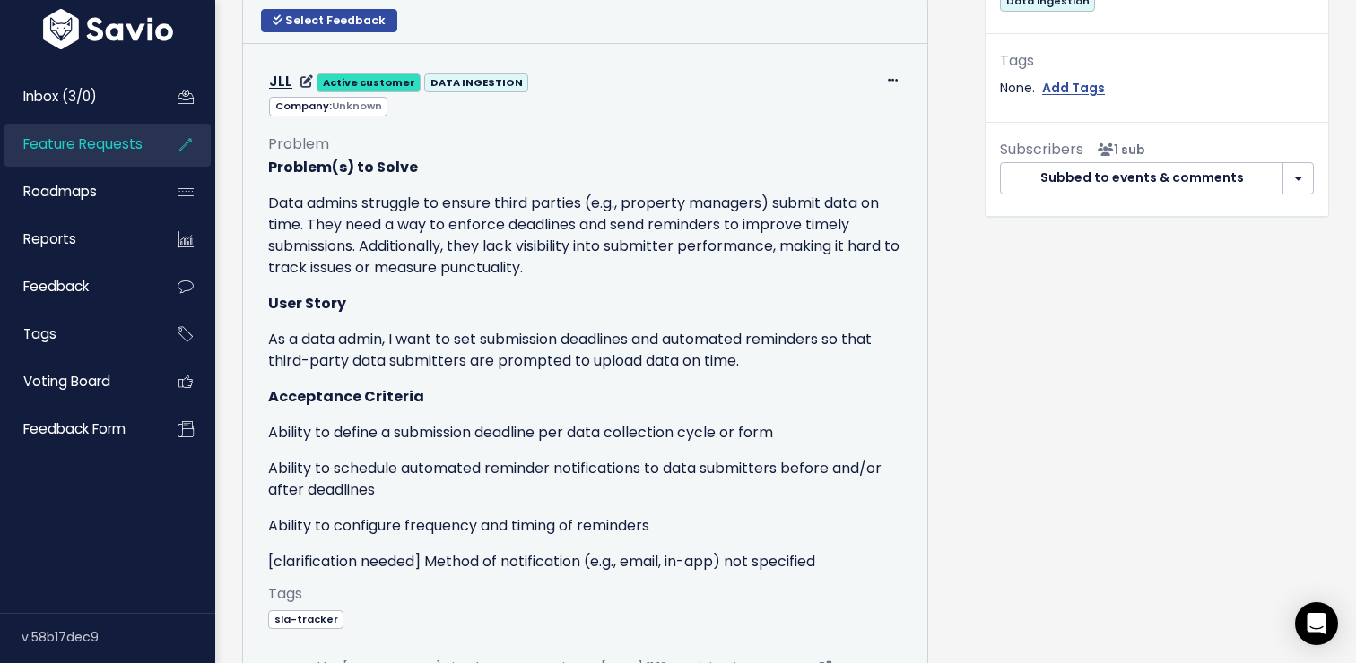
click at [901, 76] on div "Edit Return to Inbox Delete JLL Active customer DATA INGESTION" at bounding box center [585, 82] width 661 height 26
click at [890, 79] on icon at bounding box center [893, 81] width 10 height 12
click at [841, 122] on link "Edit" at bounding box center [847, 129] width 129 height 35
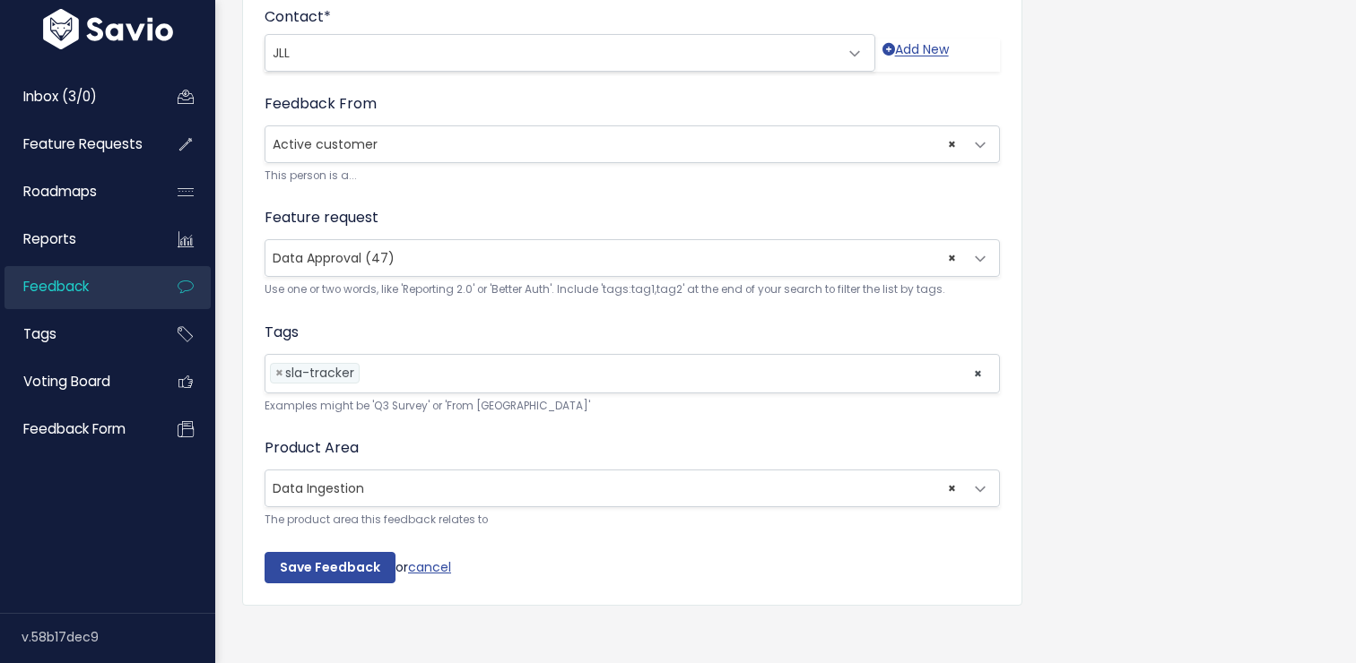
scroll to position [743, 0]
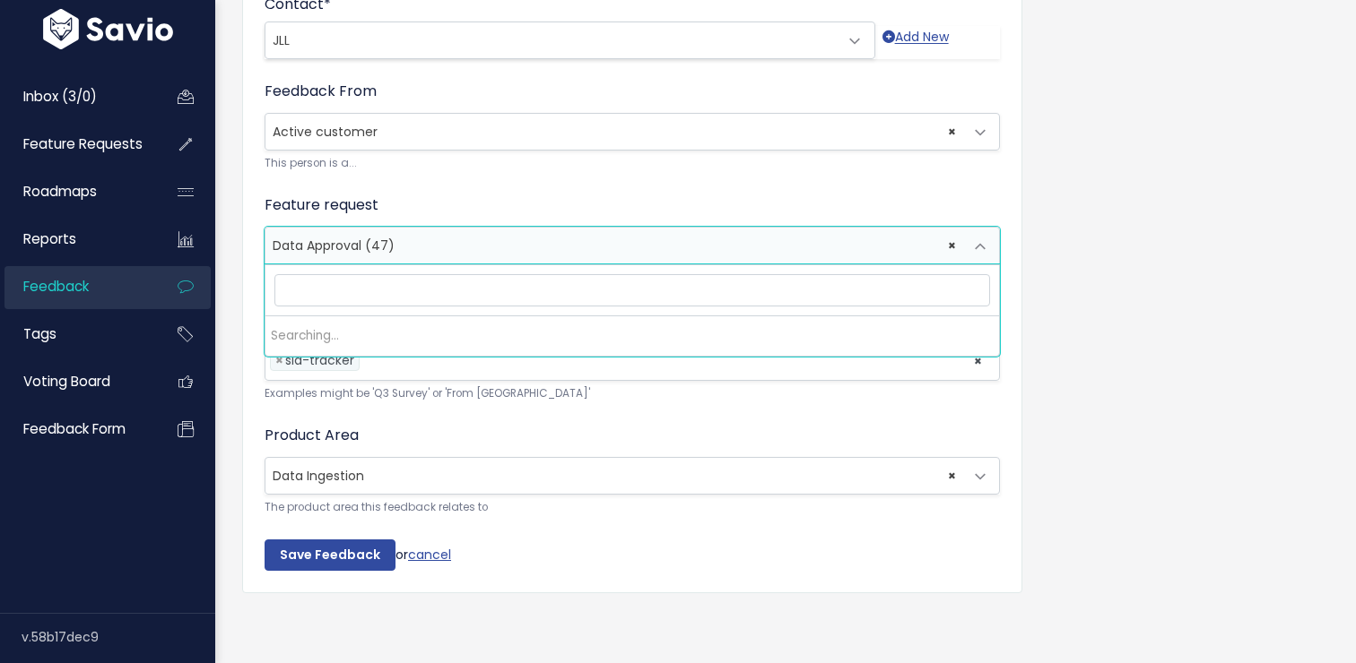
click at [576, 242] on span "× Data Approval (47)" at bounding box center [613, 246] width 697 height 36
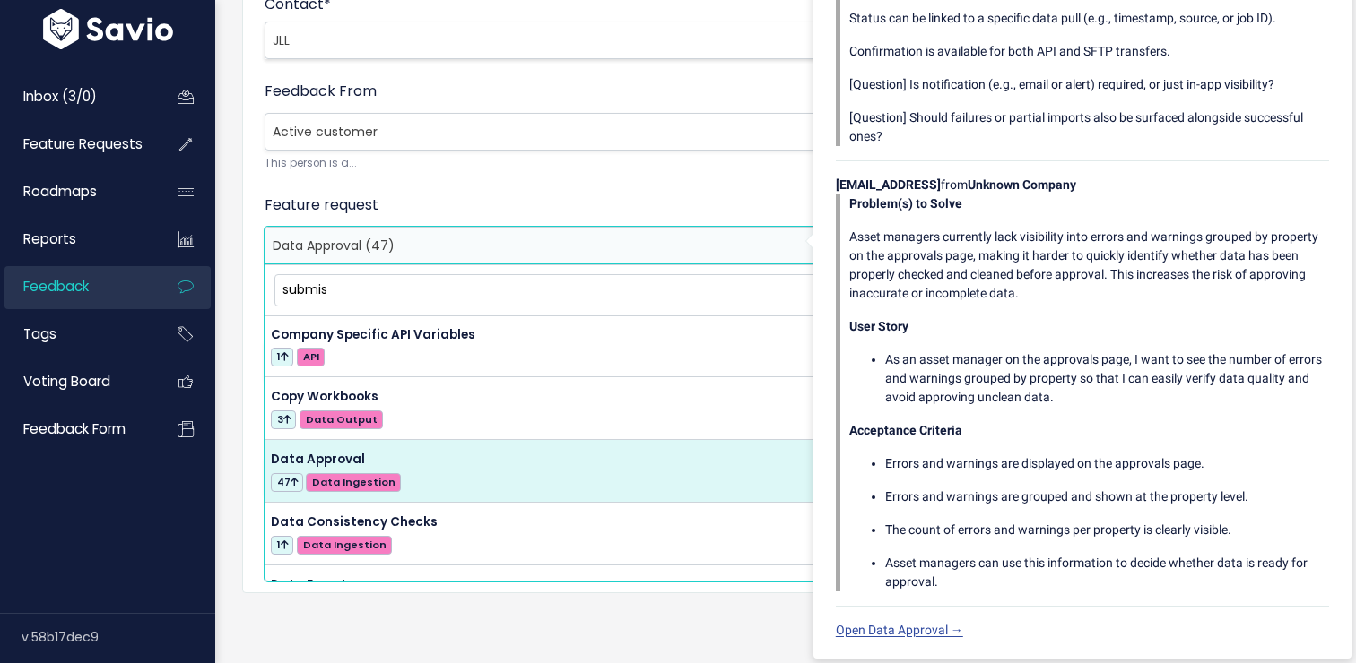
scroll to position [0, 0]
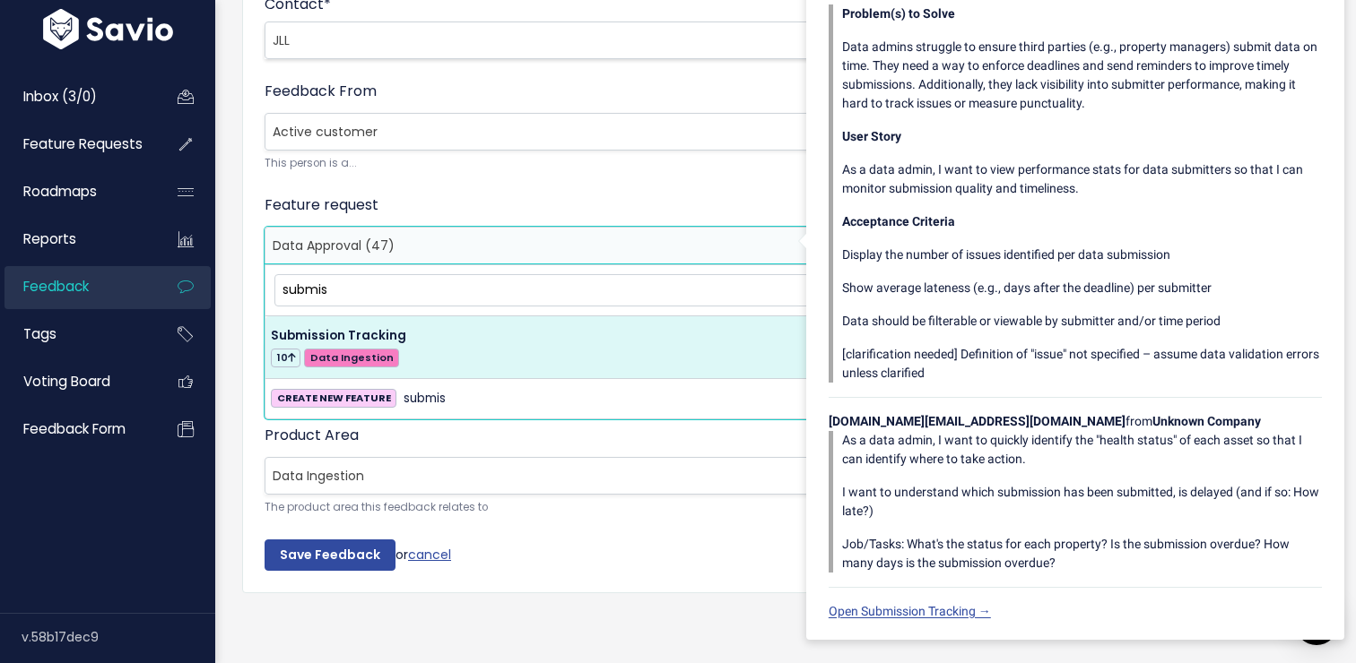
type input "submis"
select select "56116"
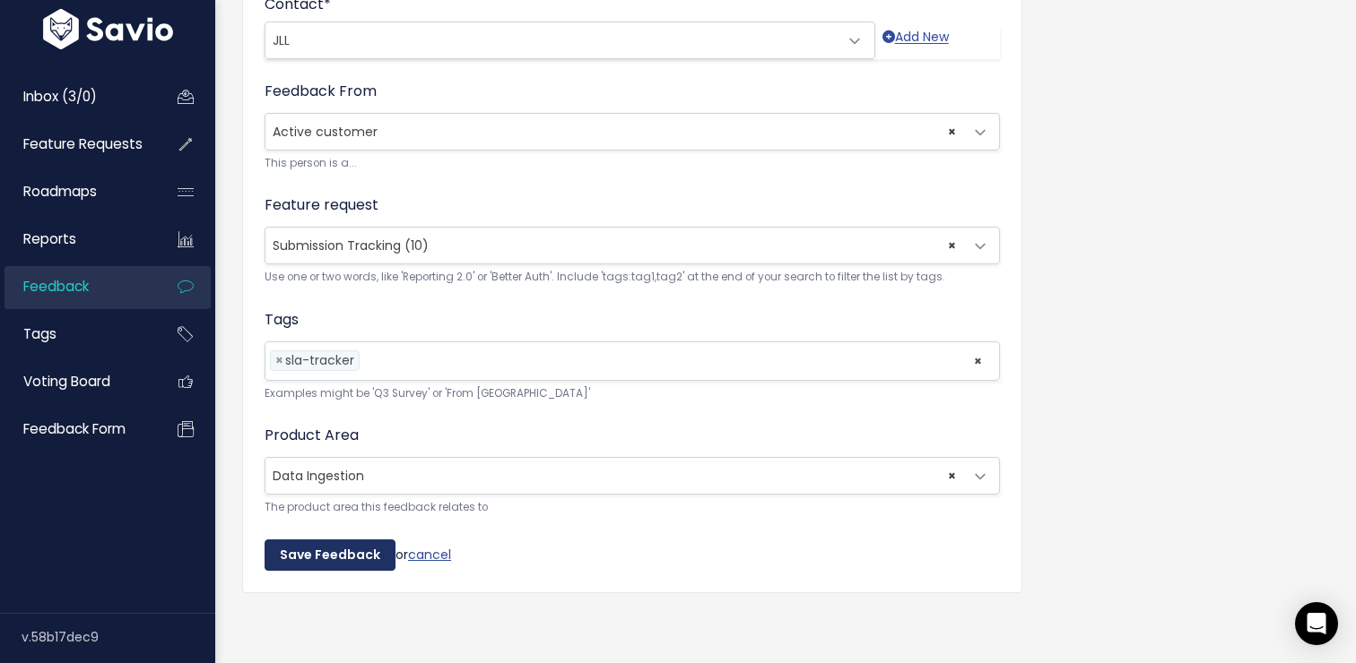
click at [353, 541] on input "Save Feedback" at bounding box center [329, 556] width 131 height 32
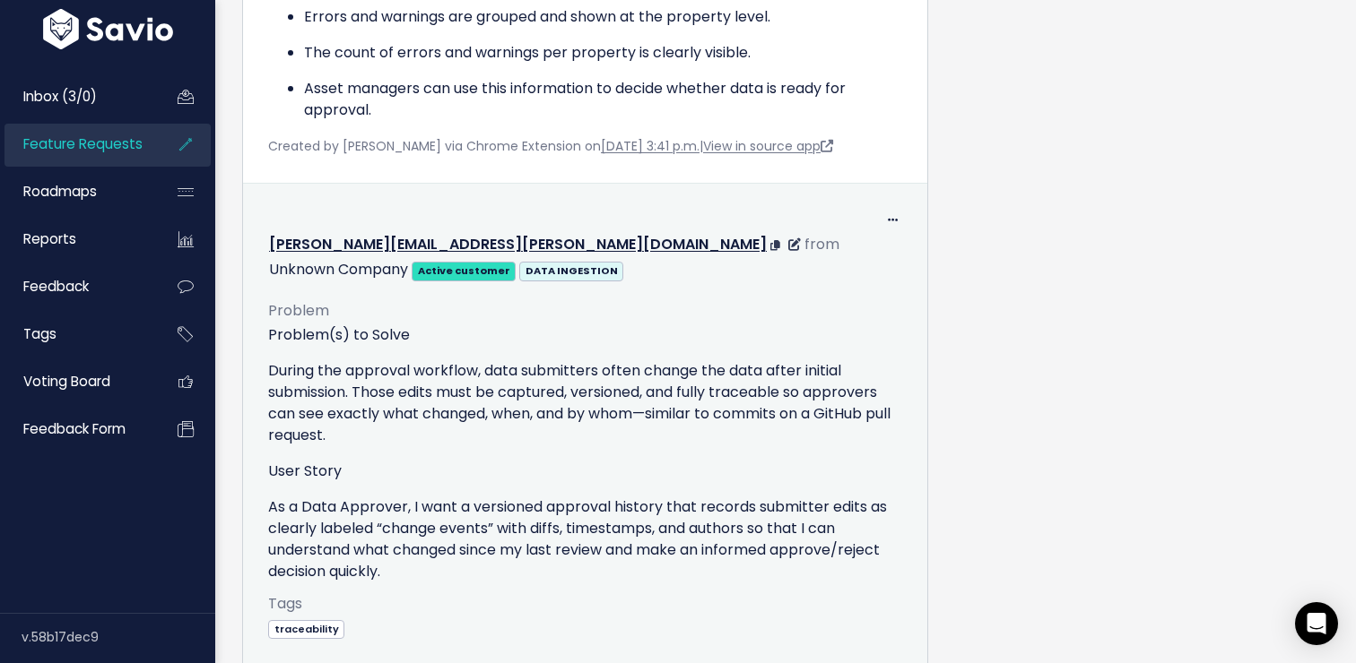
scroll to position [1932, 0]
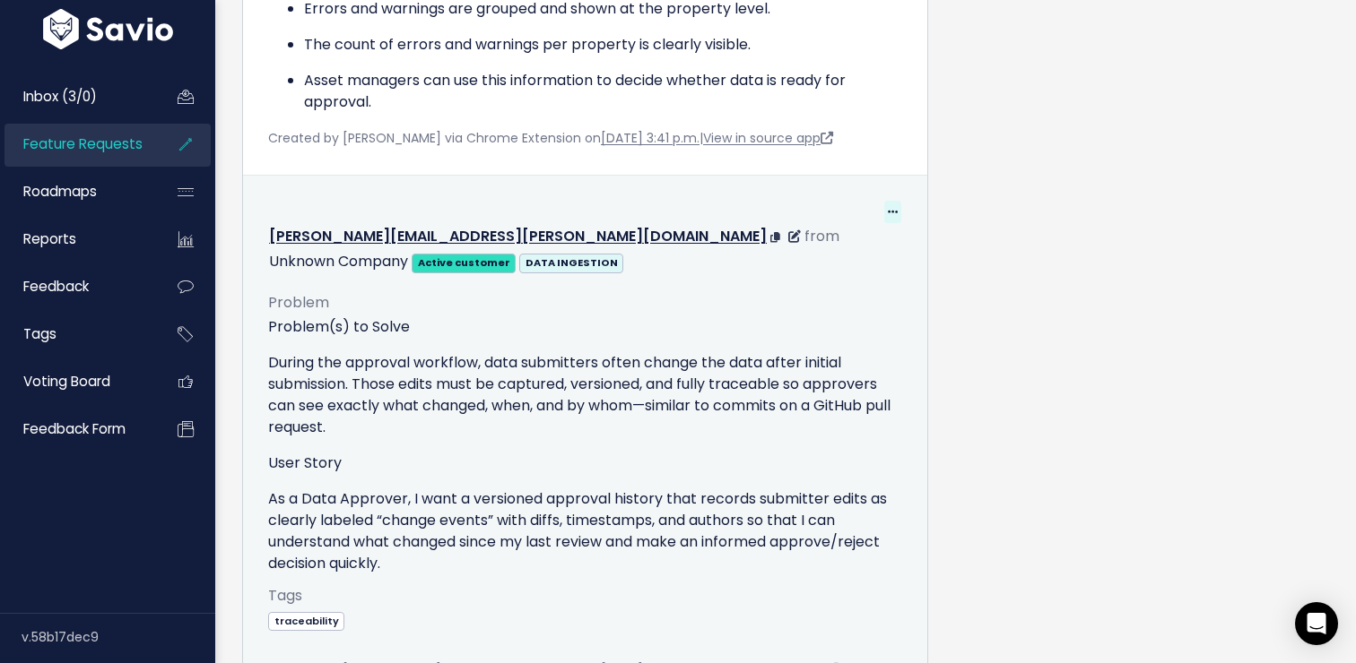
click at [894, 219] on icon at bounding box center [893, 213] width 10 height 12
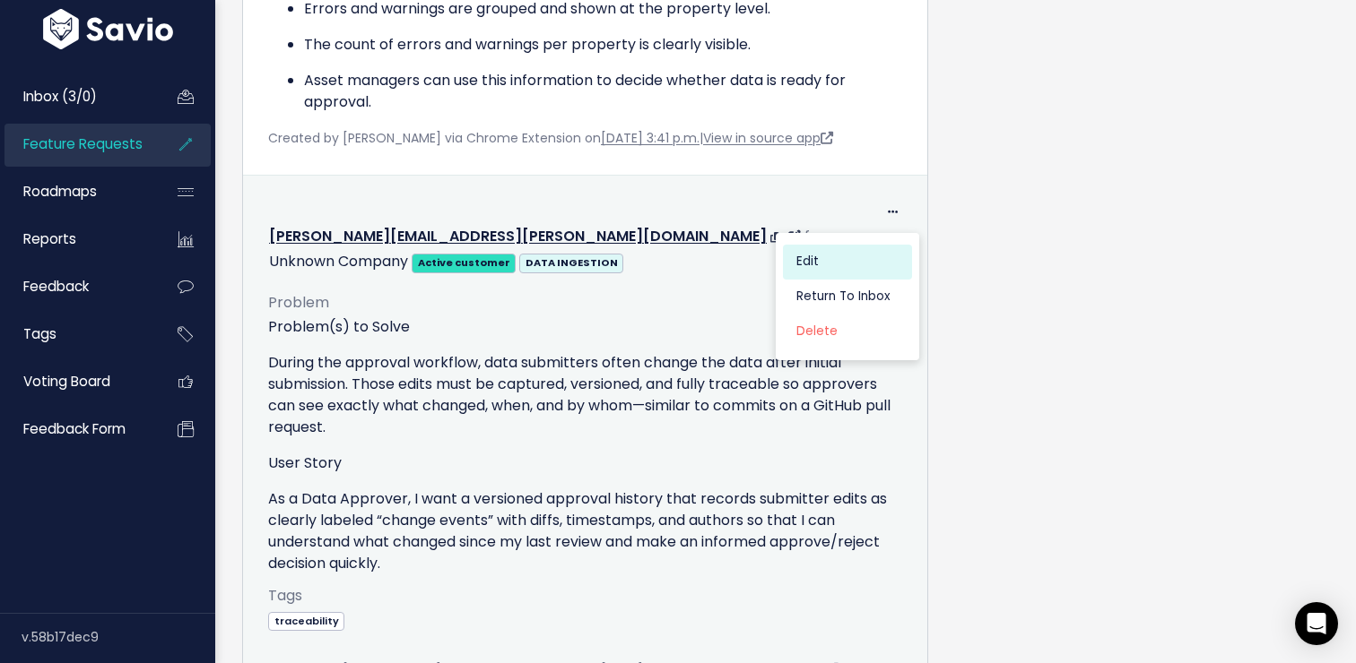
click at [833, 280] on link "Edit" at bounding box center [847, 262] width 129 height 35
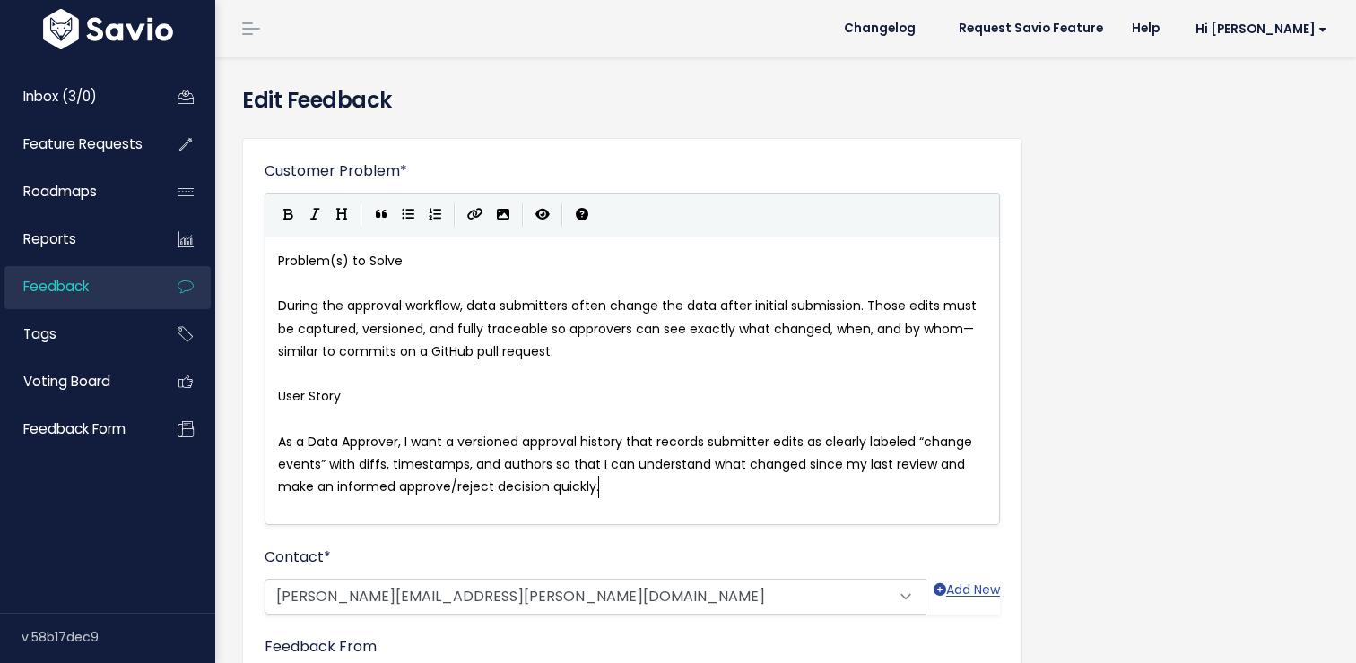
scroll to position [2, 0]
type textarea "Problem(s) to Solve"
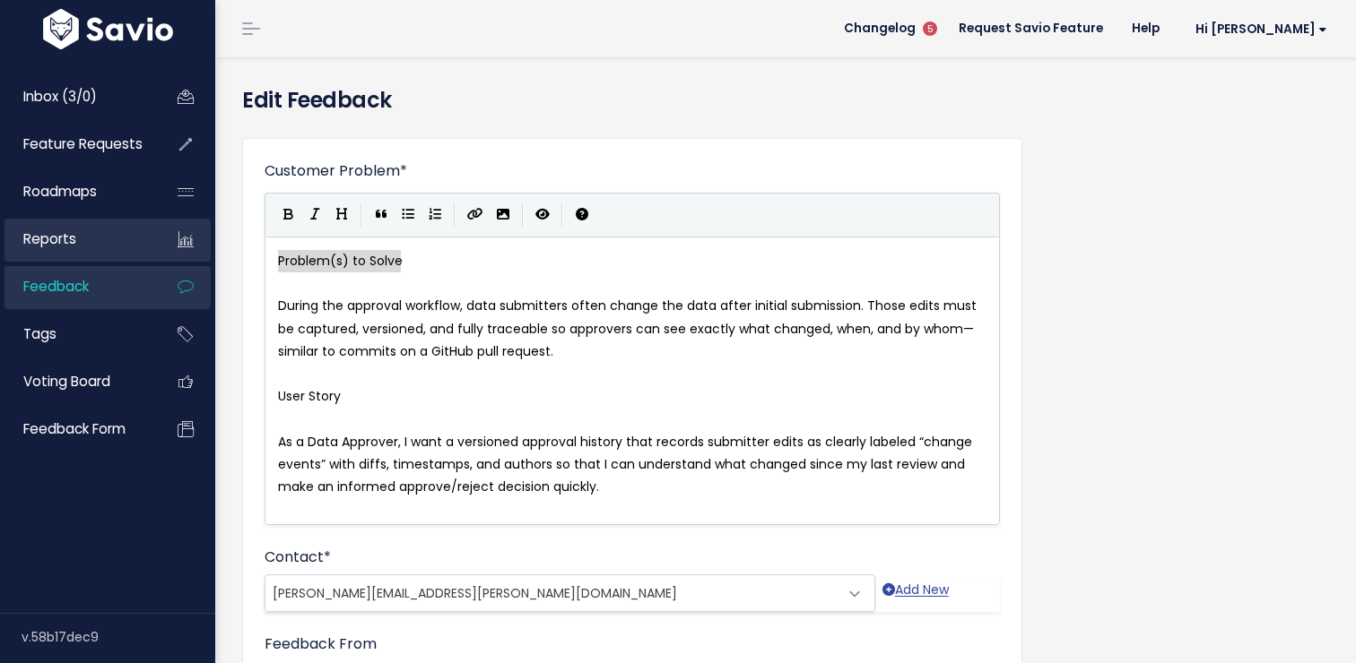
drag, startPoint x: 414, startPoint y: 251, endPoint x: 185, endPoint y: 253, distance: 229.5
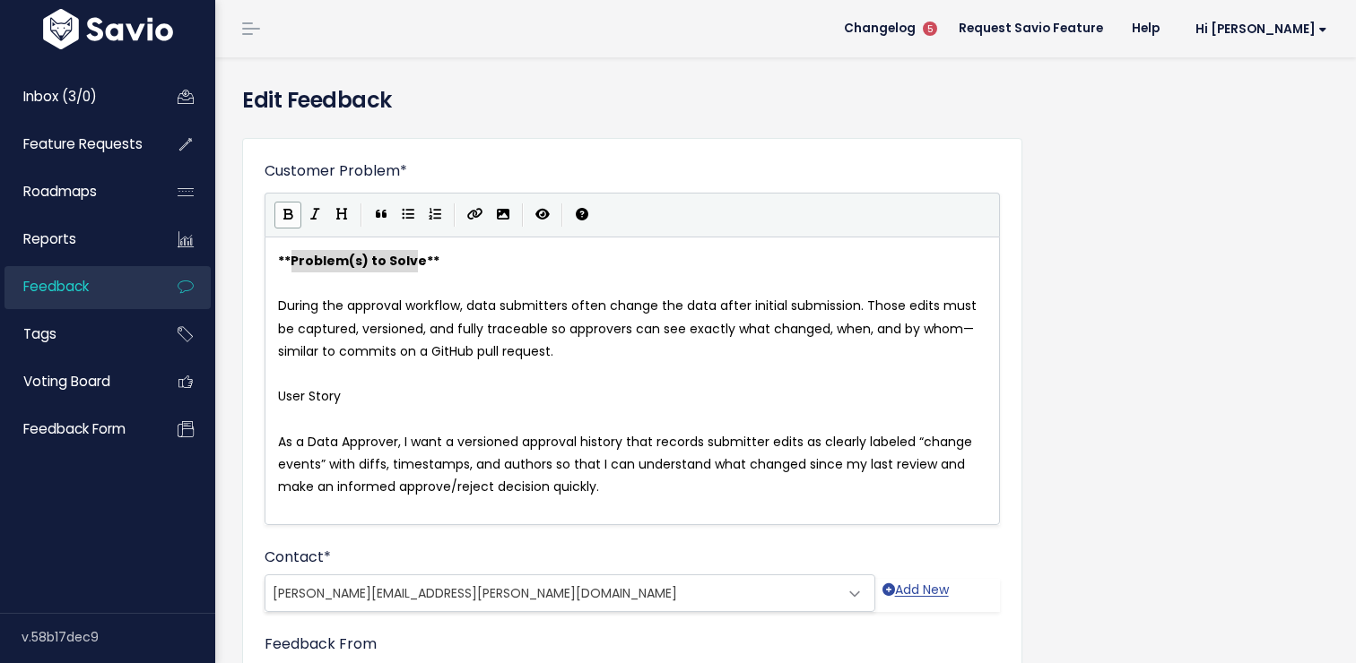
click at [345, 386] on pre "User Story" at bounding box center [631, 397] width 715 height 22
type textarea "User Story"
drag, startPoint x: 349, startPoint y: 400, endPoint x: 221, endPoint y: 394, distance: 128.4
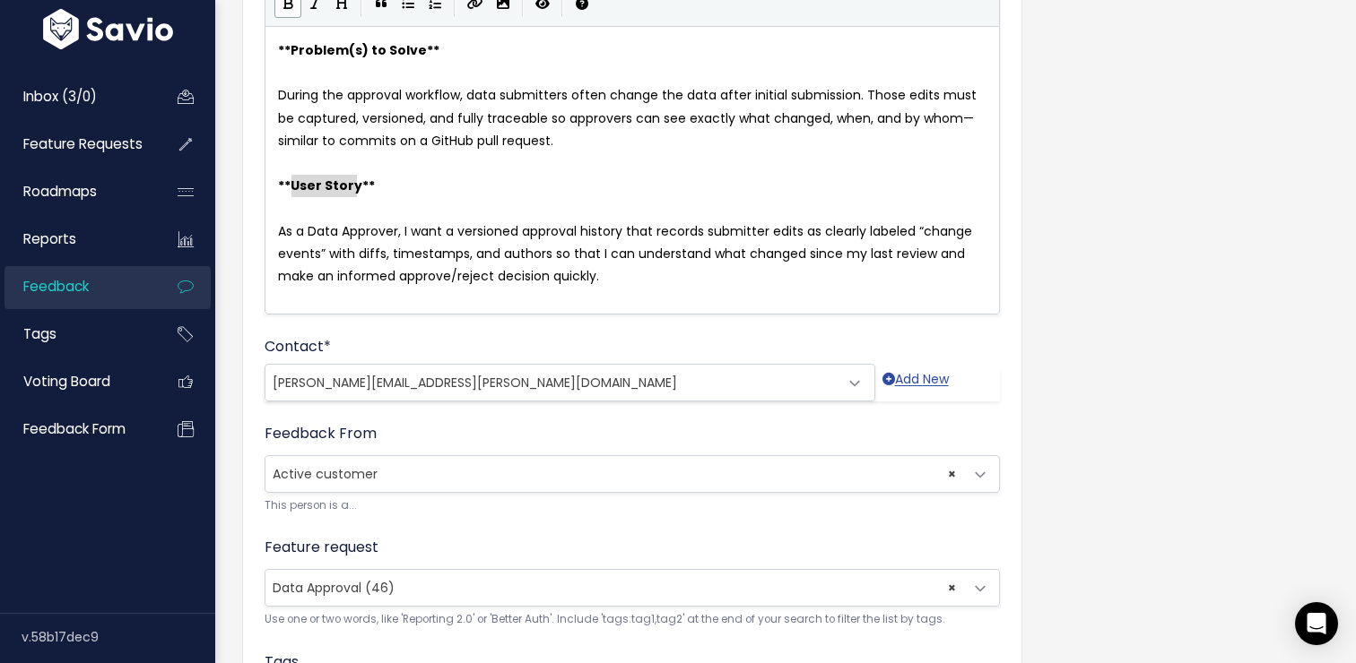
scroll to position [221, 0]
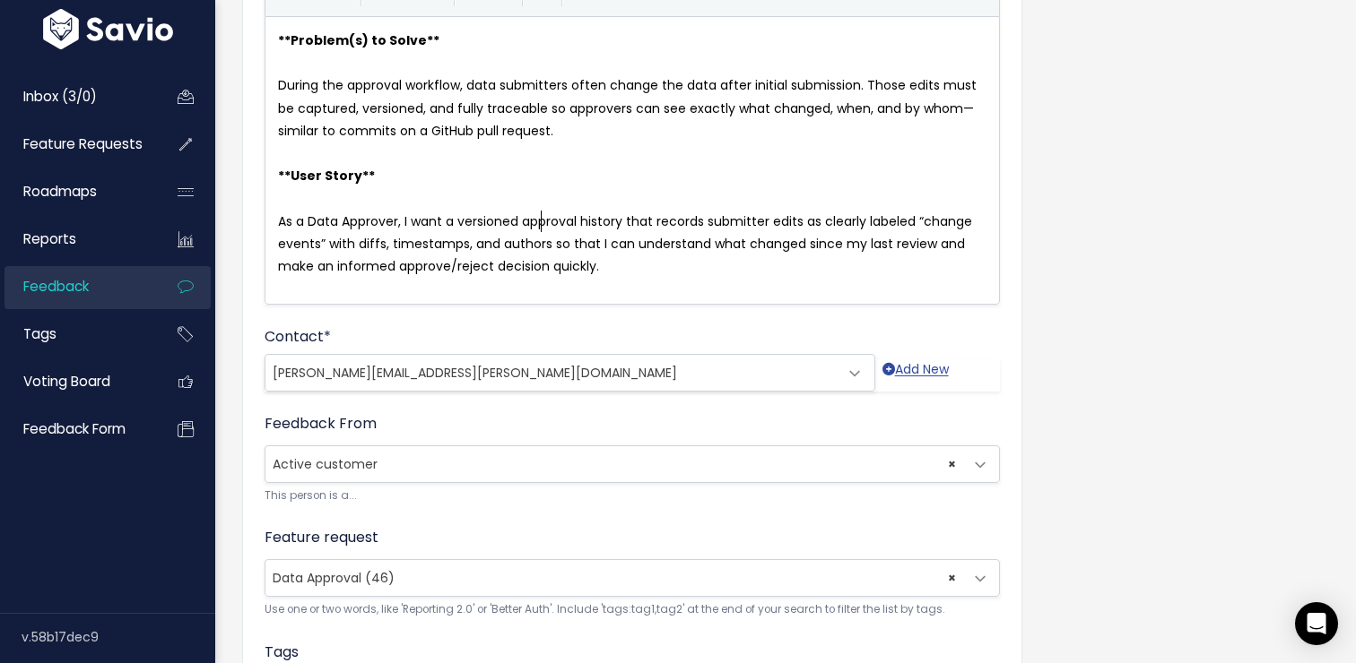
click at [536, 229] on span "As a Data Approver, I want a versioned approval history that records submitter …" at bounding box center [626, 243] width 697 height 63
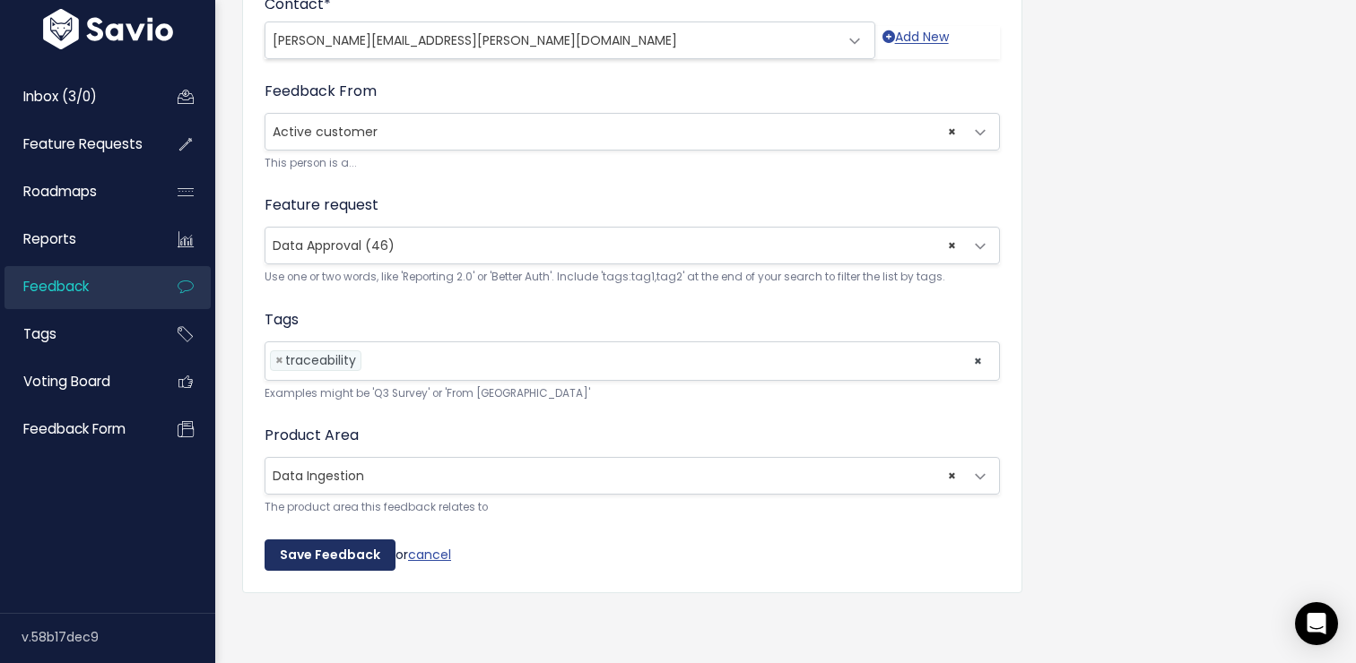
click at [351, 546] on input "Save Feedback" at bounding box center [329, 556] width 131 height 32
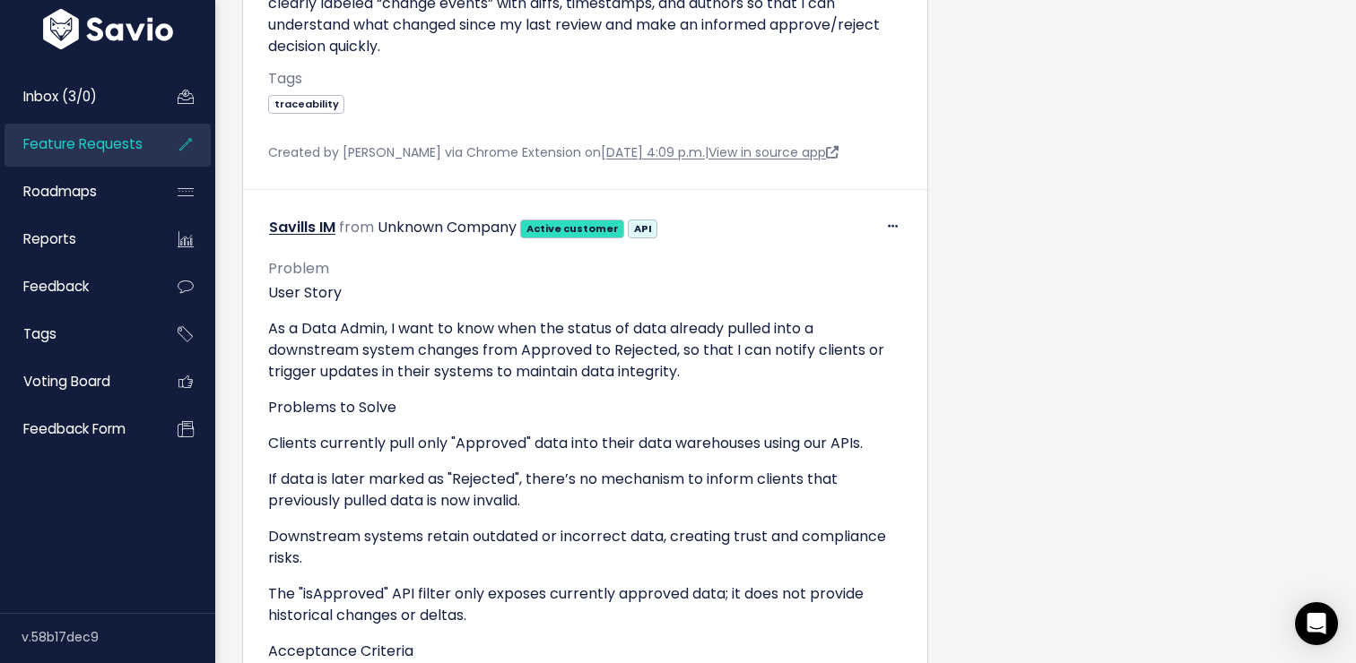
scroll to position [2455, 0]
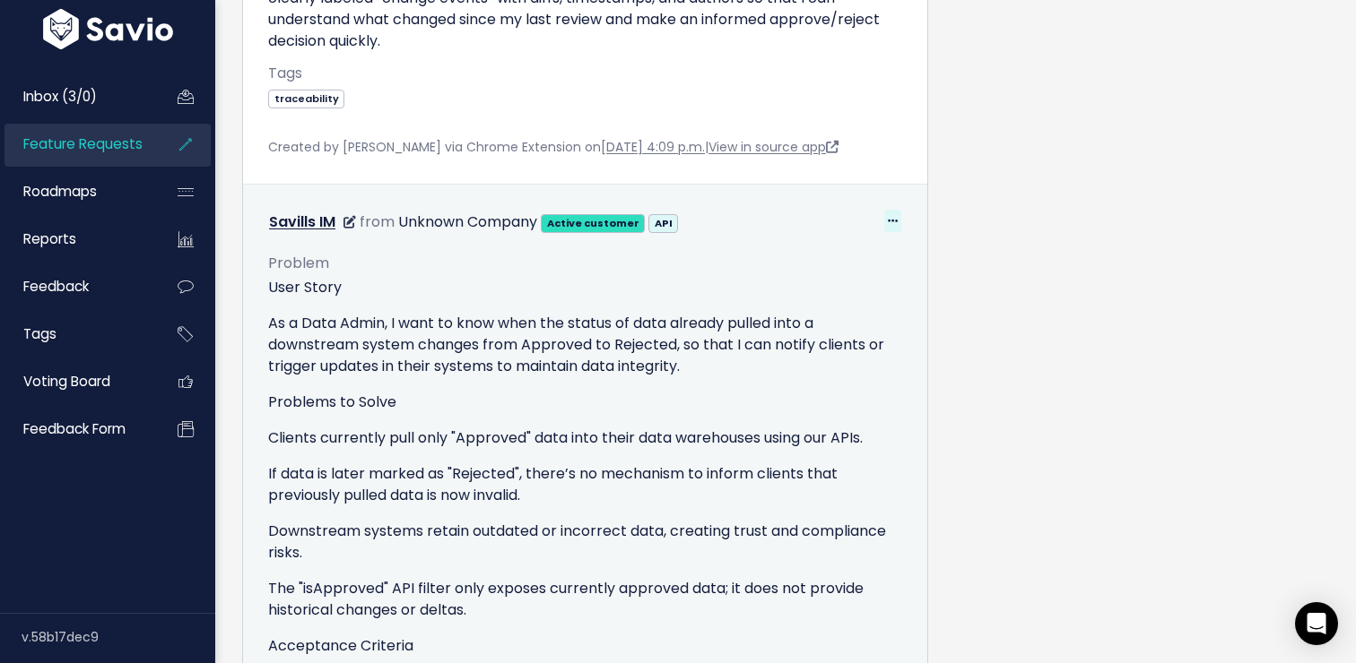
click at [888, 216] on icon at bounding box center [893, 222] width 10 height 12
click at [874, 254] on link "Edit" at bounding box center [847, 271] width 129 height 35
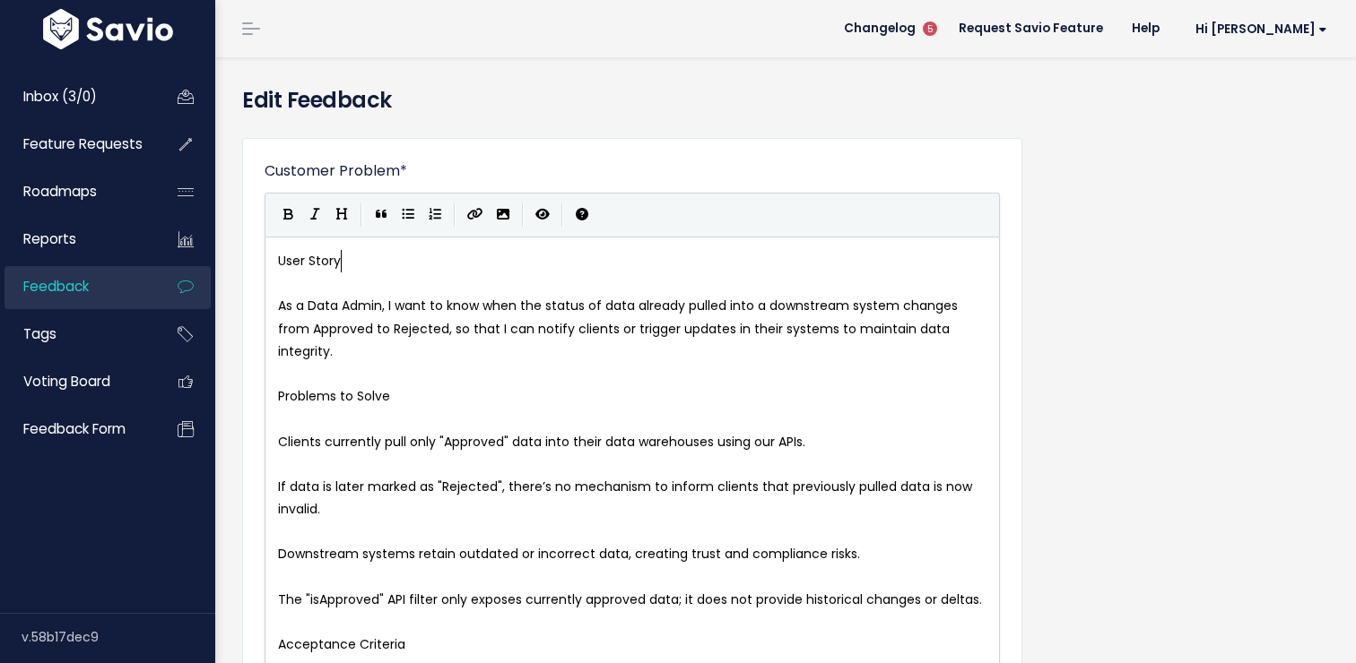
type textarea "User Story"
drag, startPoint x: 374, startPoint y: 251, endPoint x: 236, endPoint y: 251, distance: 138.1
type textarea "Problems to Solve"
drag, startPoint x: 396, startPoint y: 404, endPoint x: 227, endPoint y: 404, distance: 169.4
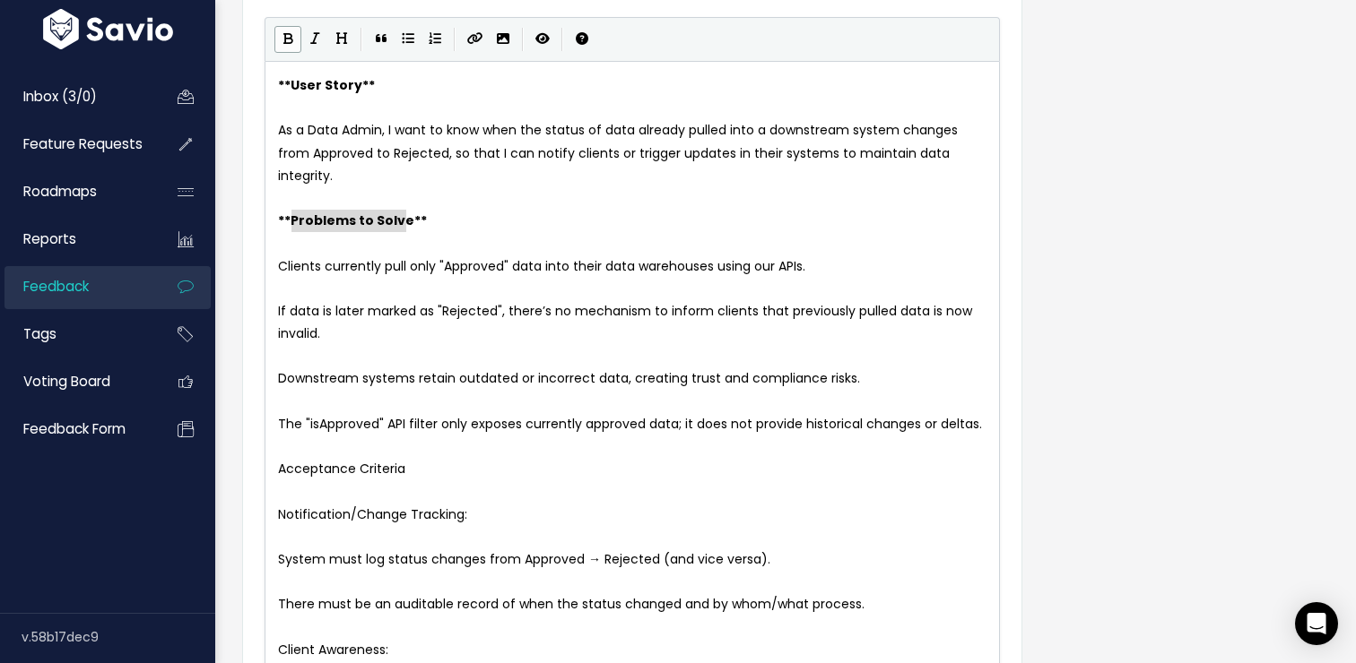
scroll to position [191, 0]
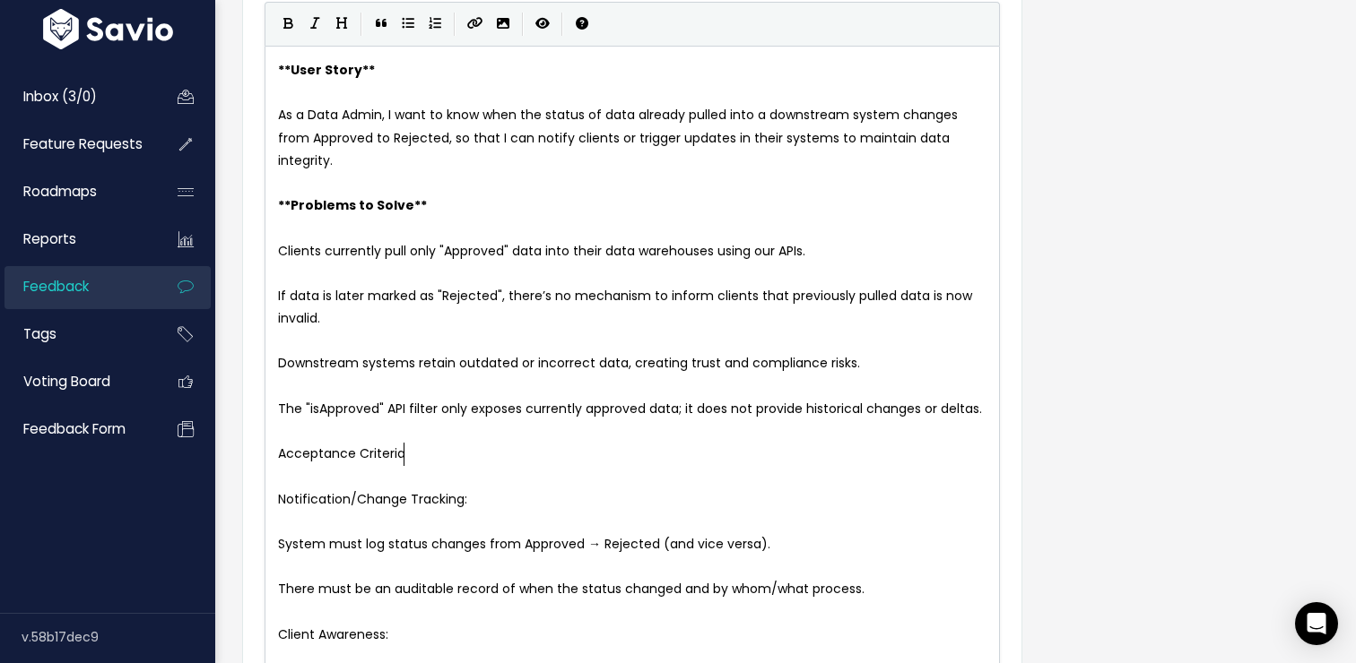
type textarea "Acceptance Criteria"
drag, startPoint x: 412, startPoint y: 455, endPoint x: 212, endPoint y: 462, distance: 200.0
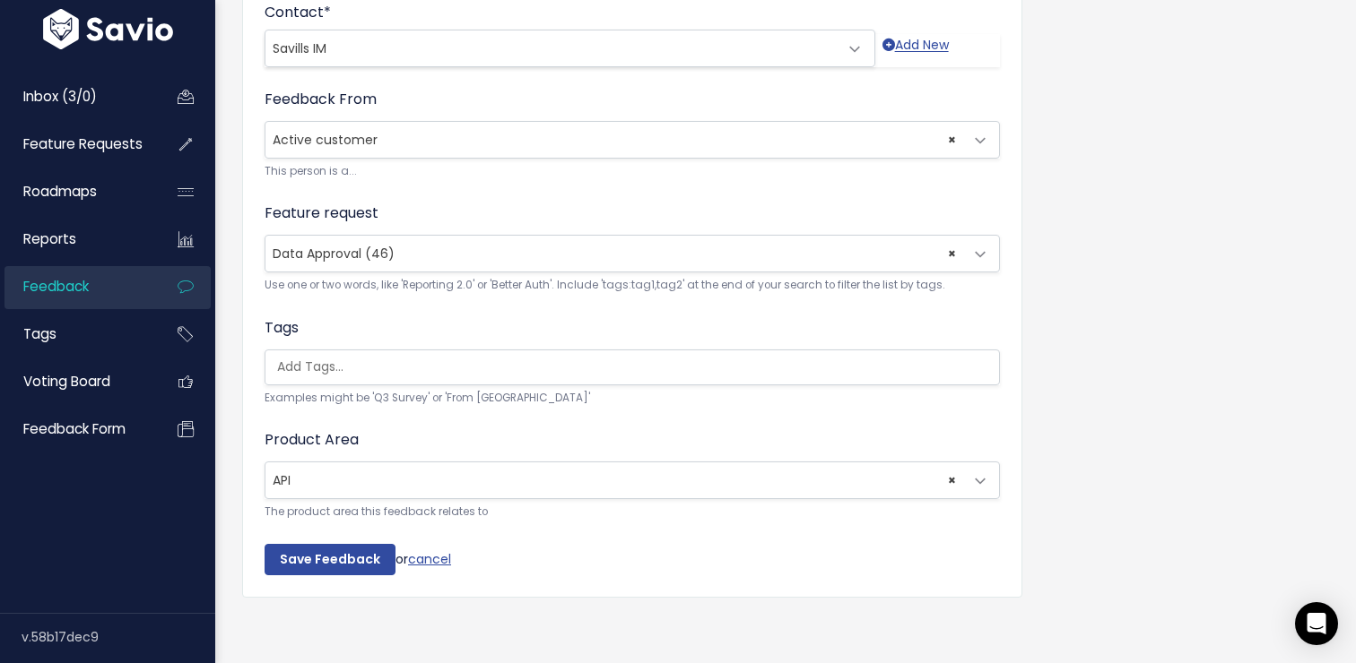
scroll to position [1260, 0]
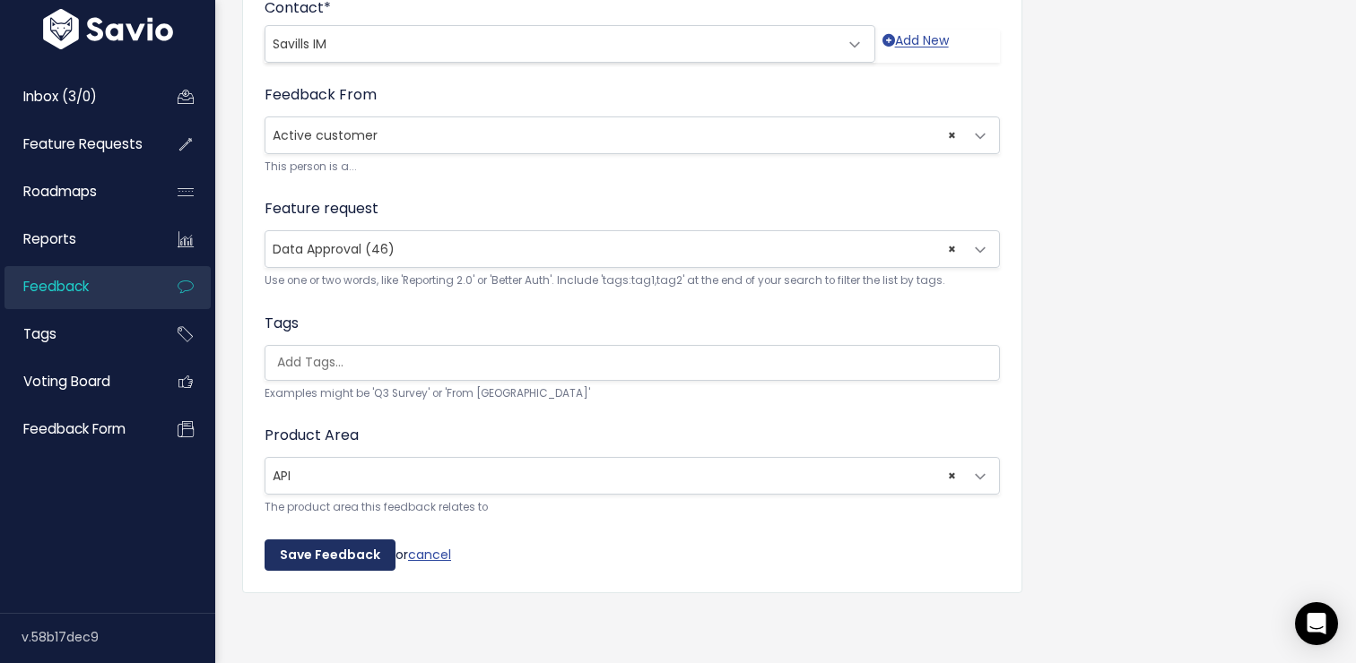
click at [346, 540] on input "Save Feedback" at bounding box center [329, 556] width 131 height 32
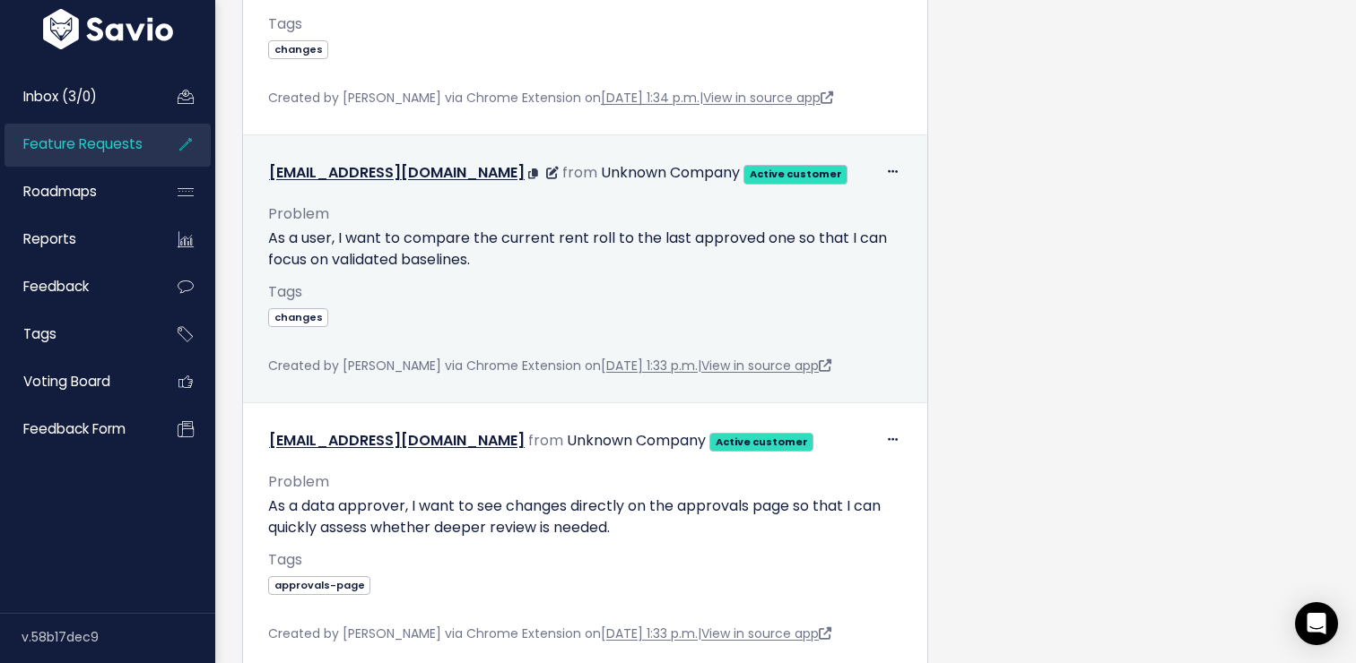
scroll to position [5407, 0]
